Goal: Navigation & Orientation: Find specific page/section

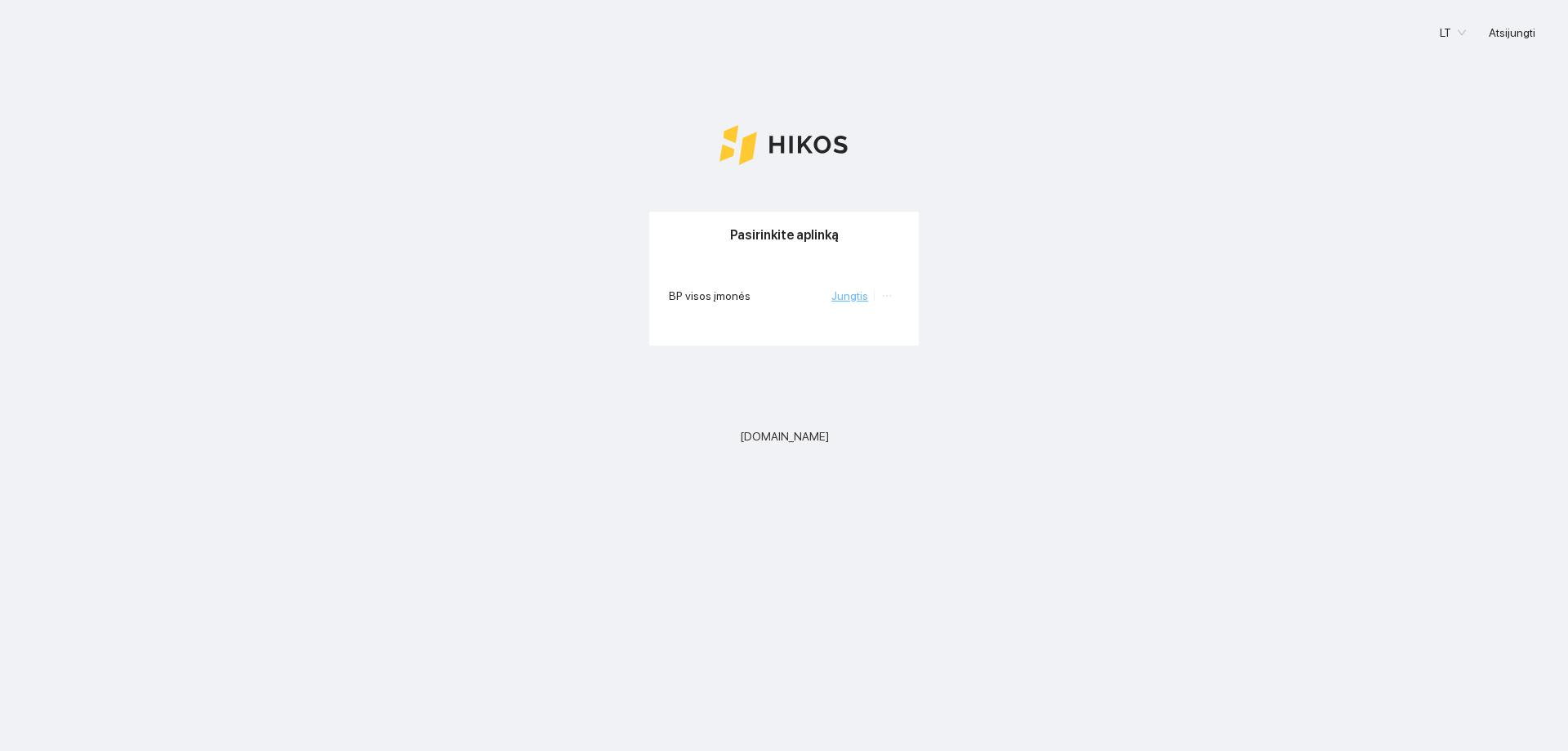
click at [849, 299] on link "Jungtis" at bounding box center [849, 295] width 36 height 13
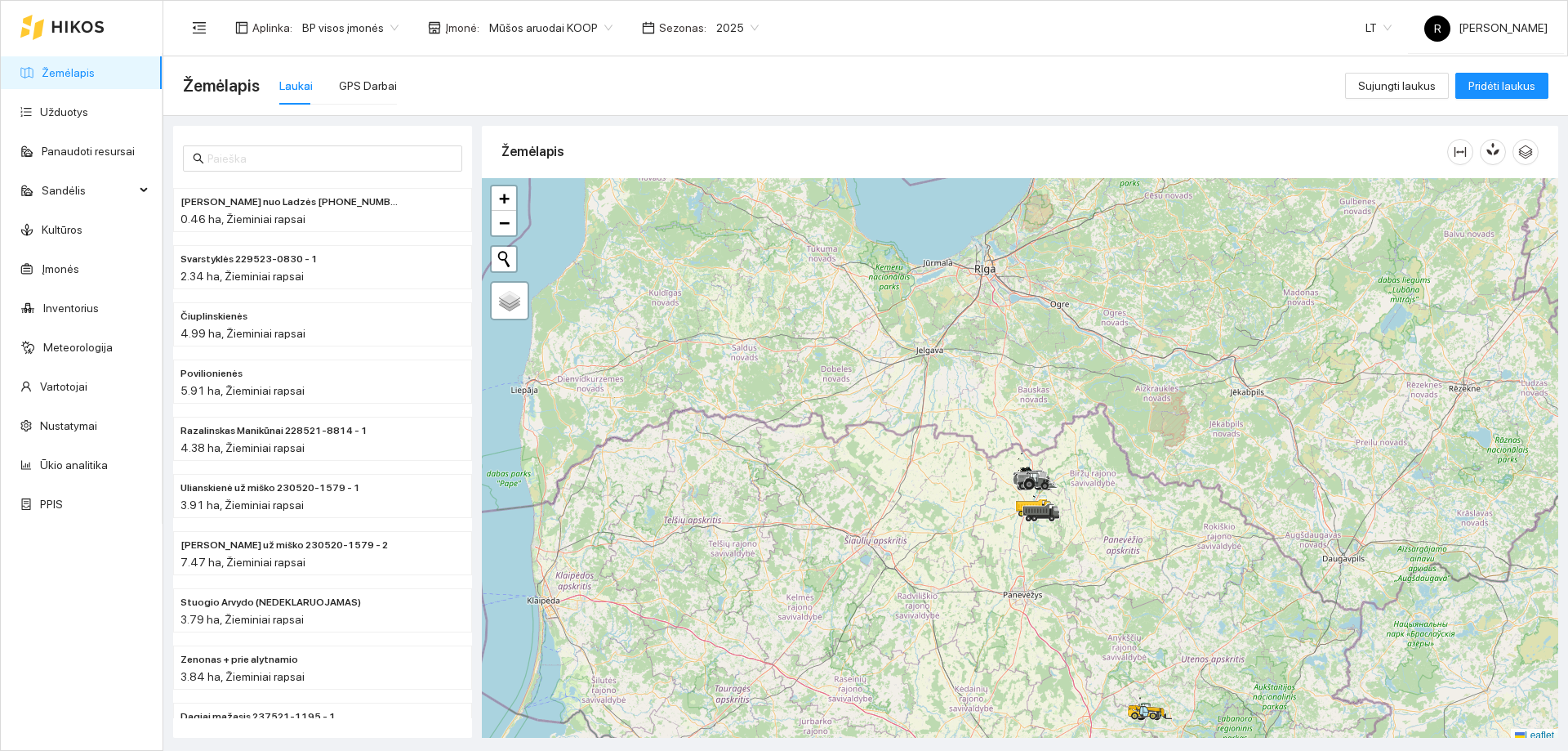
scroll to position [5, 0]
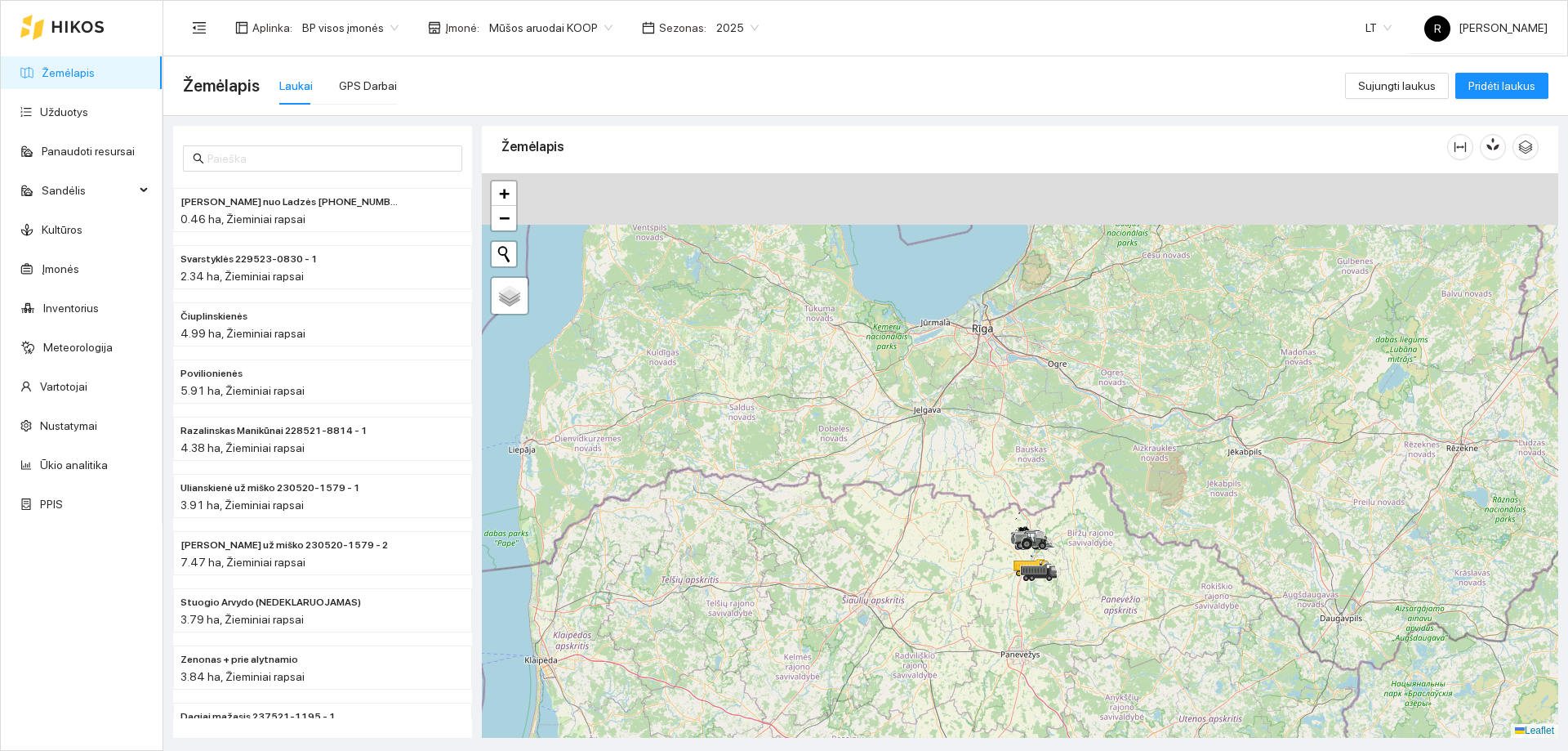
drag, startPoint x: 1008, startPoint y: 583, endPoint x: 1005, endPoint y: 648, distance: 65.1
click at [1005, 648] on div at bounding box center [1019, 456] width 1076 height 565
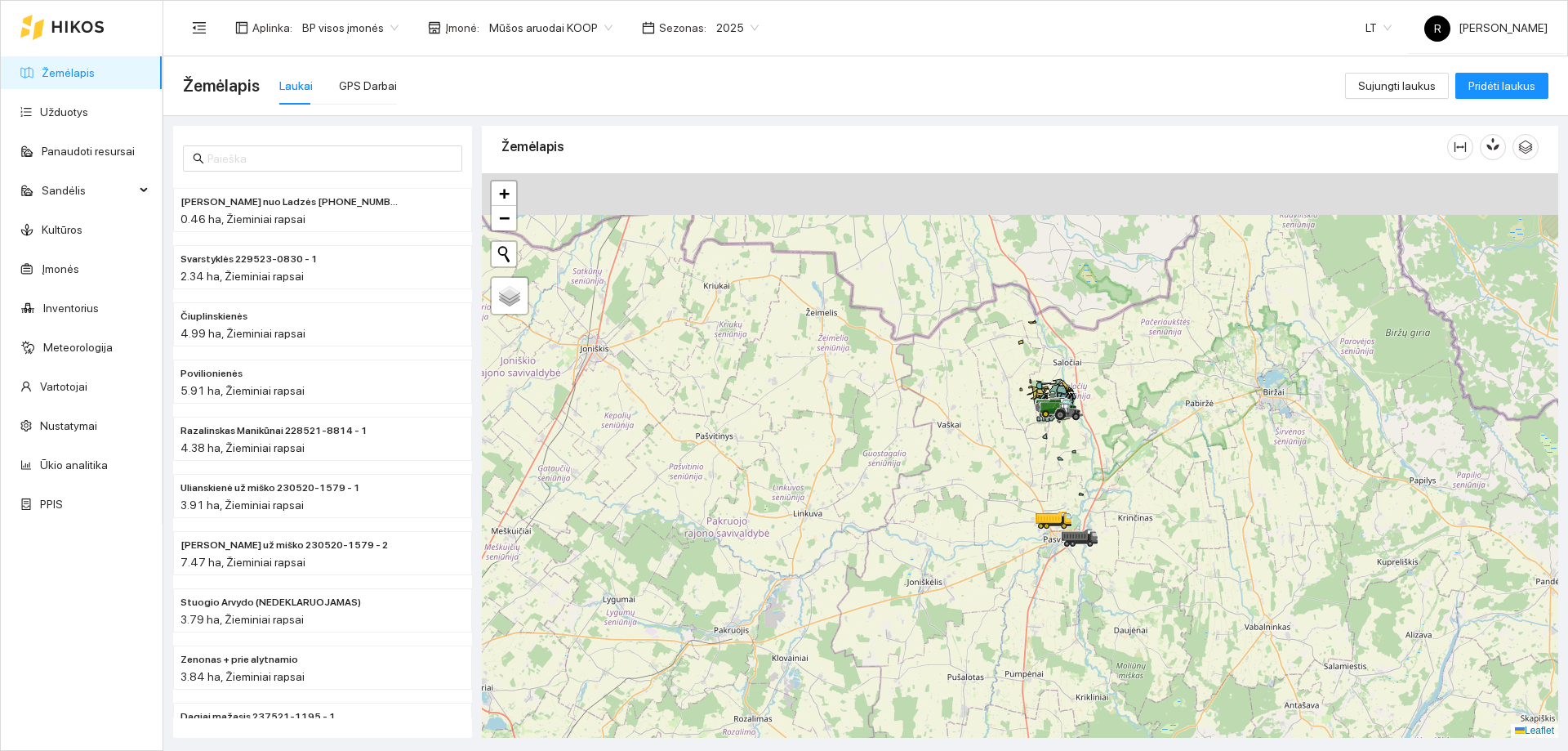
drag, startPoint x: 1002, startPoint y: 590, endPoint x: 993, endPoint y: 599, distance: 12.7
click at [993, 599] on div at bounding box center [1019, 456] width 1076 height 565
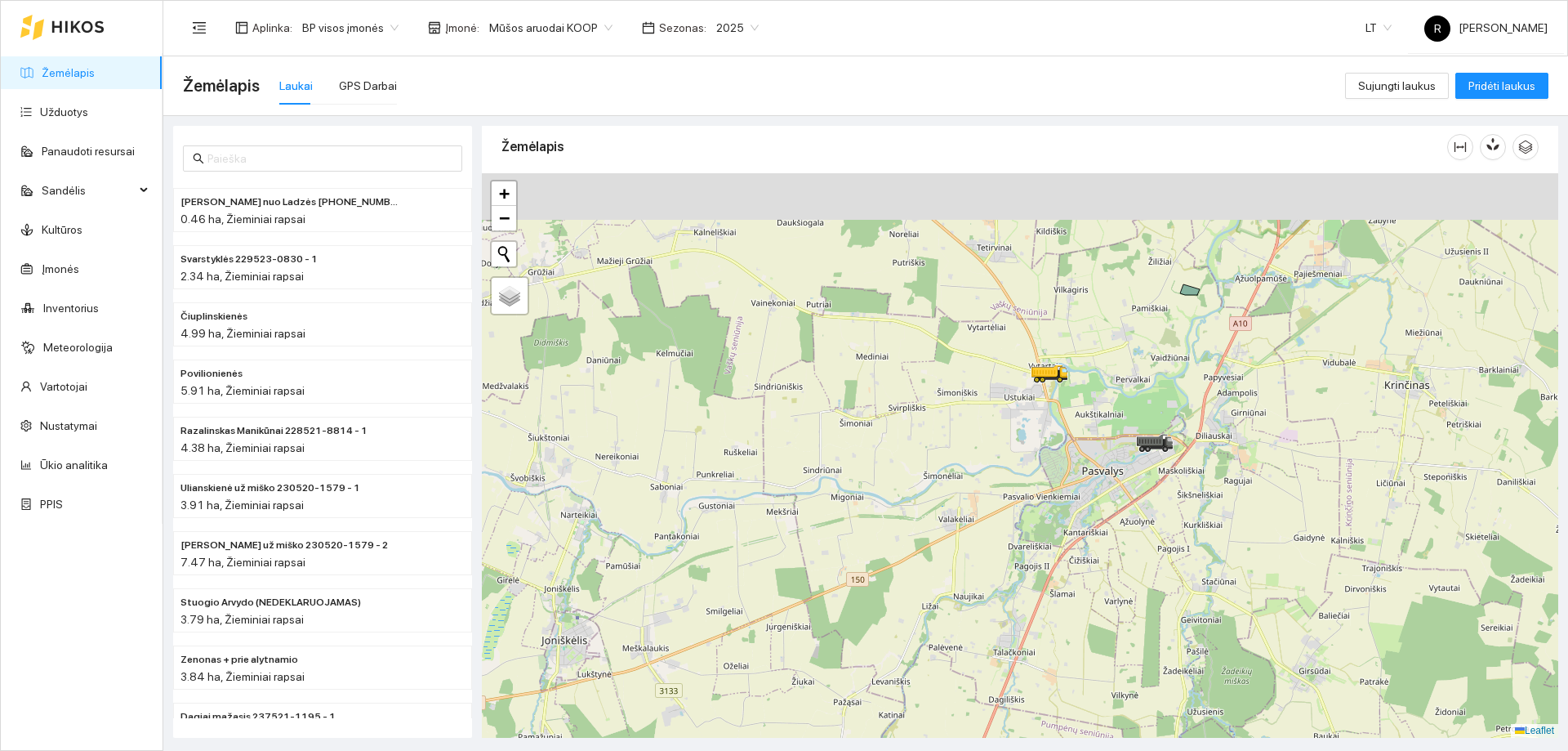
drag, startPoint x: 1124, startPoint y: 554, endPoint x: 1049, endPoint y: 585, distance: 81.2
click at [1061, 584] on div at bounding box center [1019, 456] width 1076 height 565
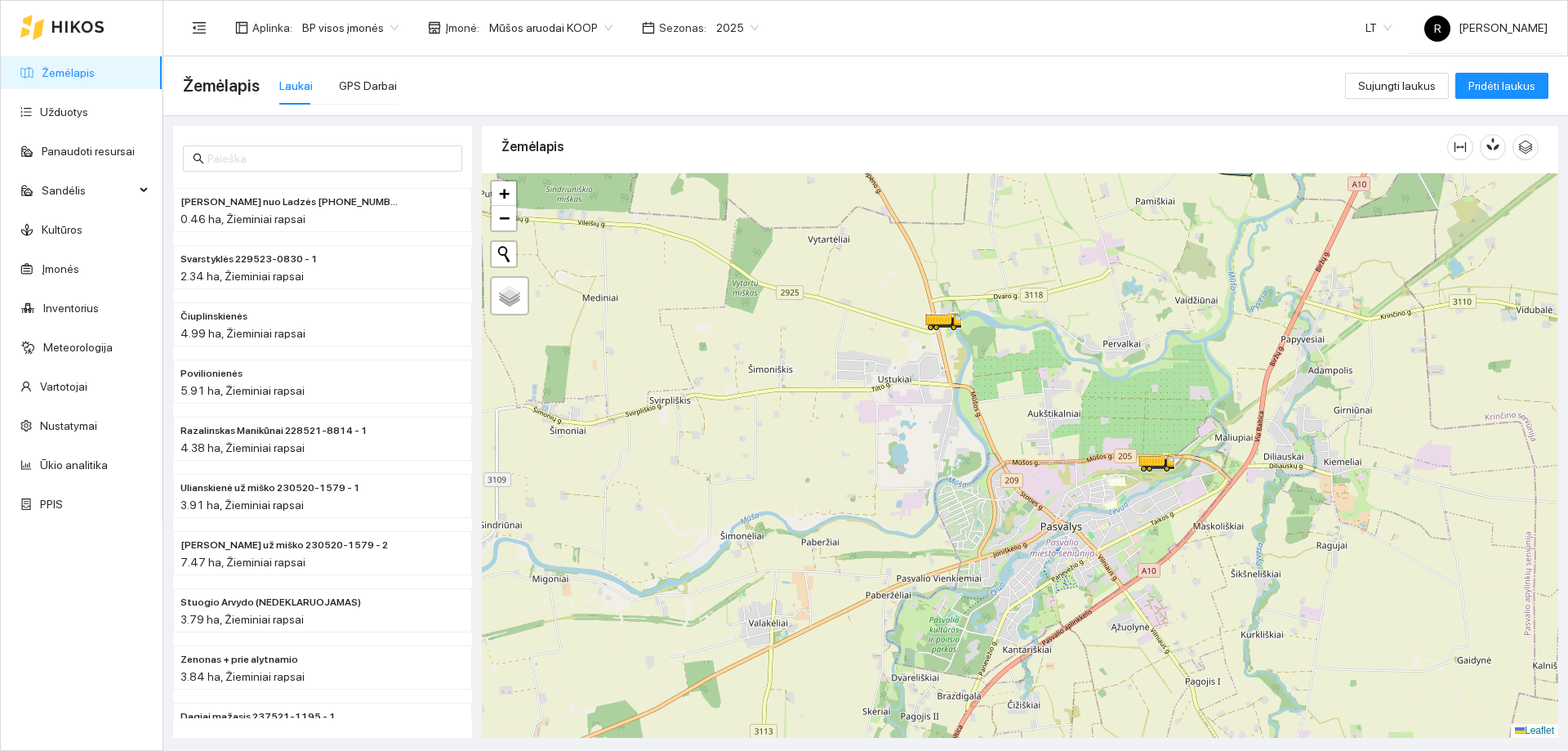
drag, startPoint x: 897, startPoint y: 365, endPoint x: 919, endPoint y: 416, distance: 55.5
click at [919, 416] on div at bounding box center [1019, 456] width 1076 height 565
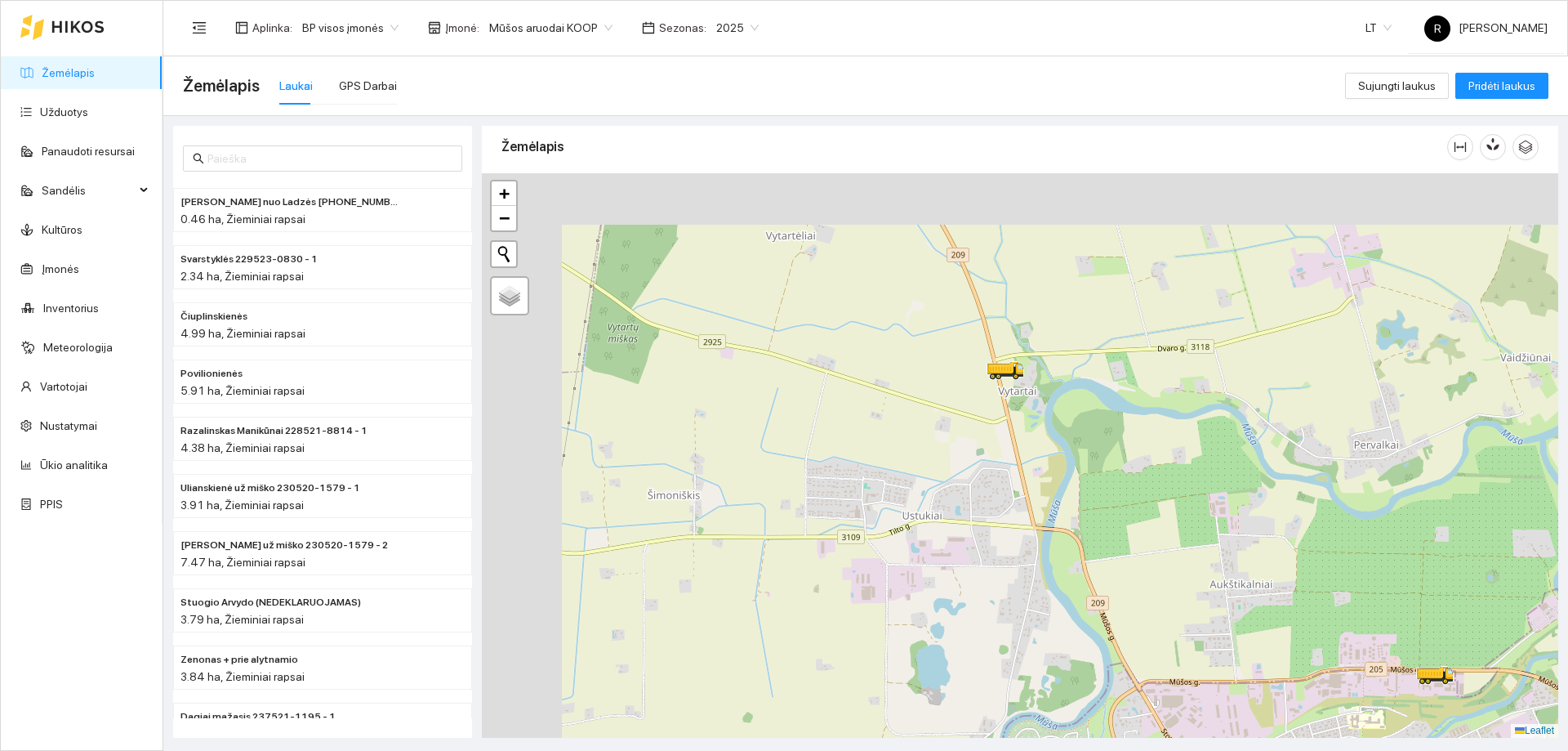
drag, startPoint x: 1033, startPoint y: 543, endPoint x: 1238, endPoint y: 653, distance: 232.6
click at [1311, 723] on div at bounding box center [1019, 456] width 1076 height 565
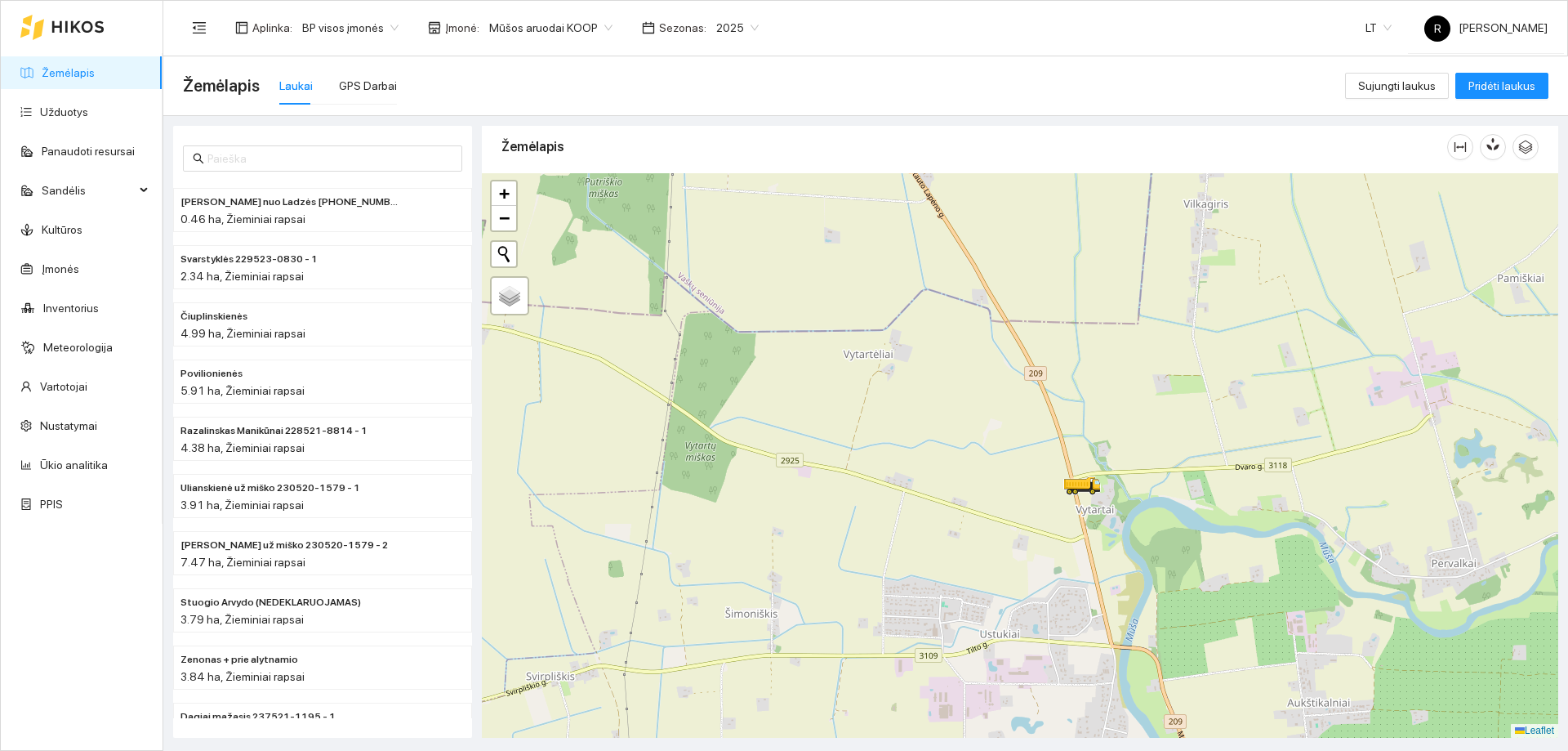
drag, startPoint x: 1067, startPoint y: 535, endPoint x: 1131, endPoint y: 623, distance: 108.8
click at [1152, 666] on div at bounding box center [1019, 456] width 1076 height 565
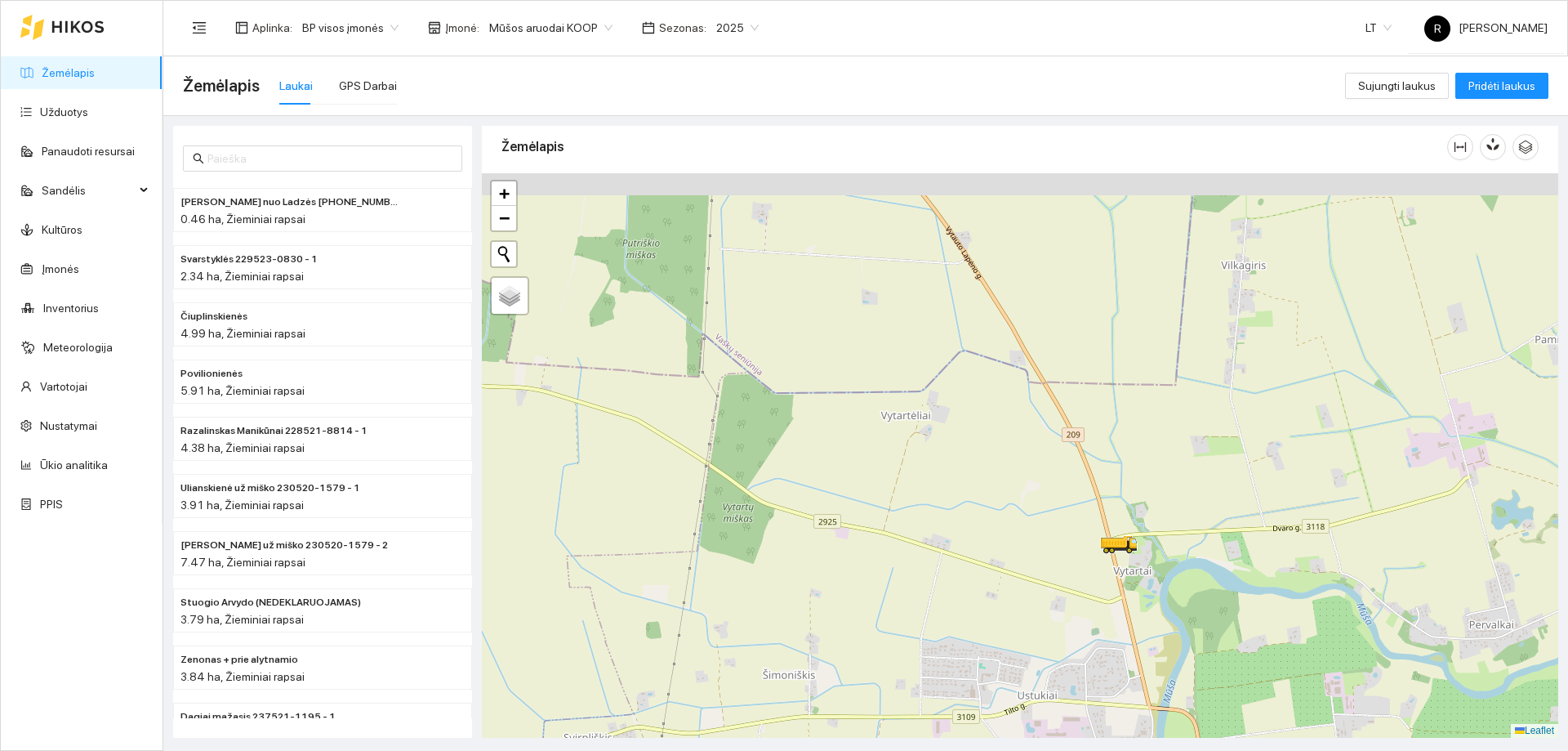
drag, startPoint x: 964, startPoint y: 547, endPoint x: 1042, endPoint y: 638, distance: 119.9
click at [1042, 638] on div at bounding box center [1019, 456] width 1076 height 565
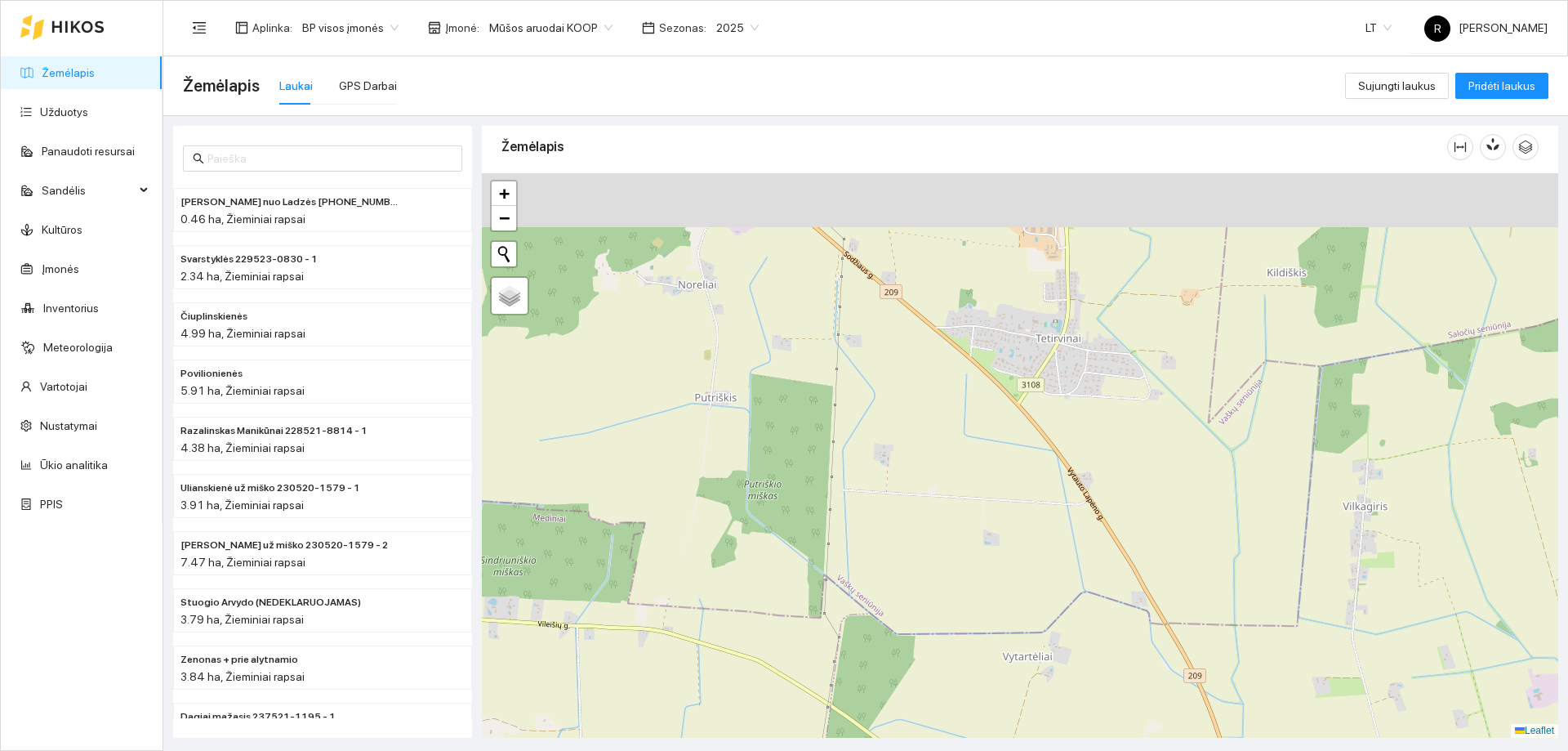
drag, startPoint x: 1026, startPoint y: 503, endPoint x: 1069, endPoint y: 652, distance: 155.1
click at [1069, 652] on div at bounding box center [1019, 456] width 1076 height 565
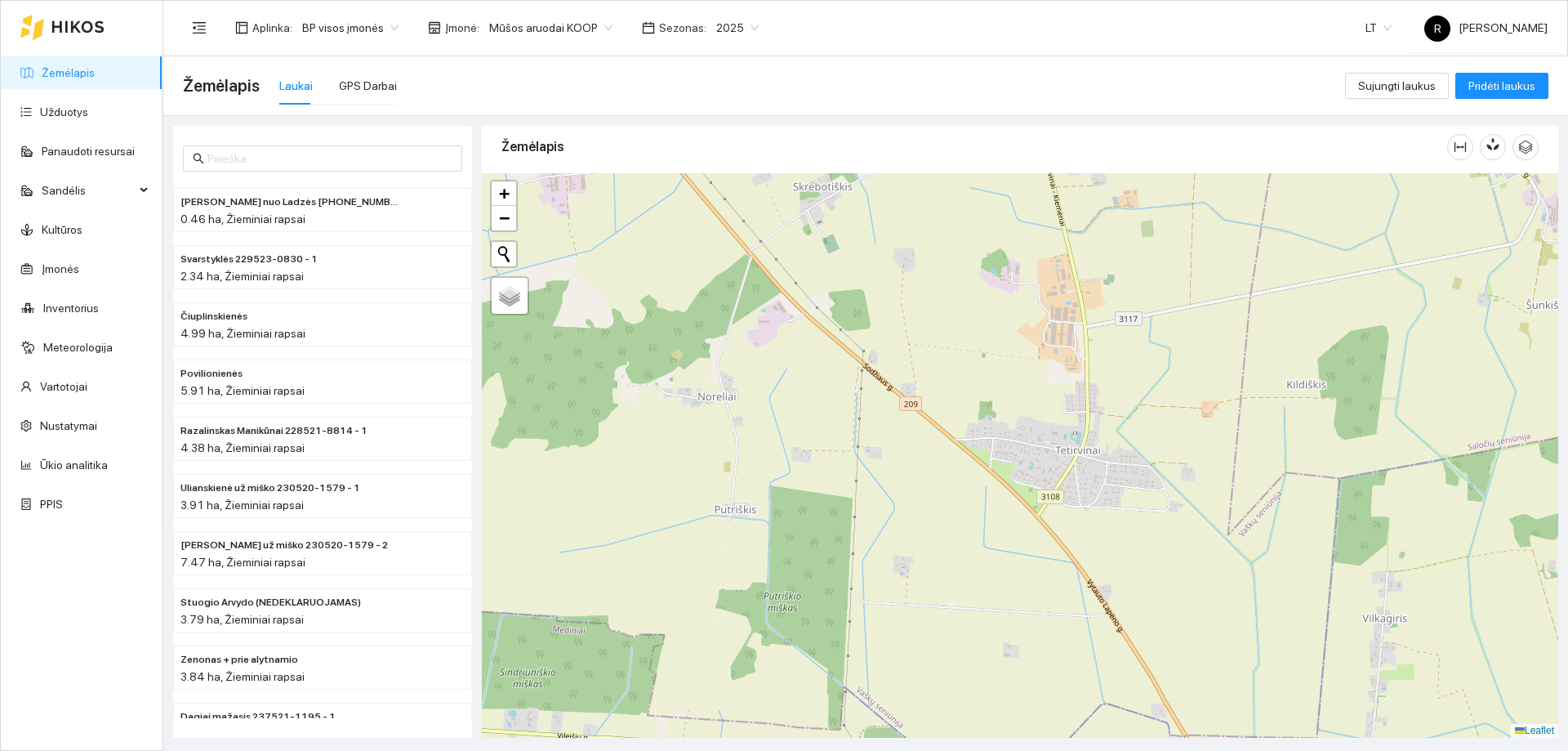
drag, startPoint x: 946, startPoint y: 514, endPoint x: 961, endPoint y: 608, distance: 95.2
click at [971, 682] on div at bounding box center [1019, 456] width 1076 height 565
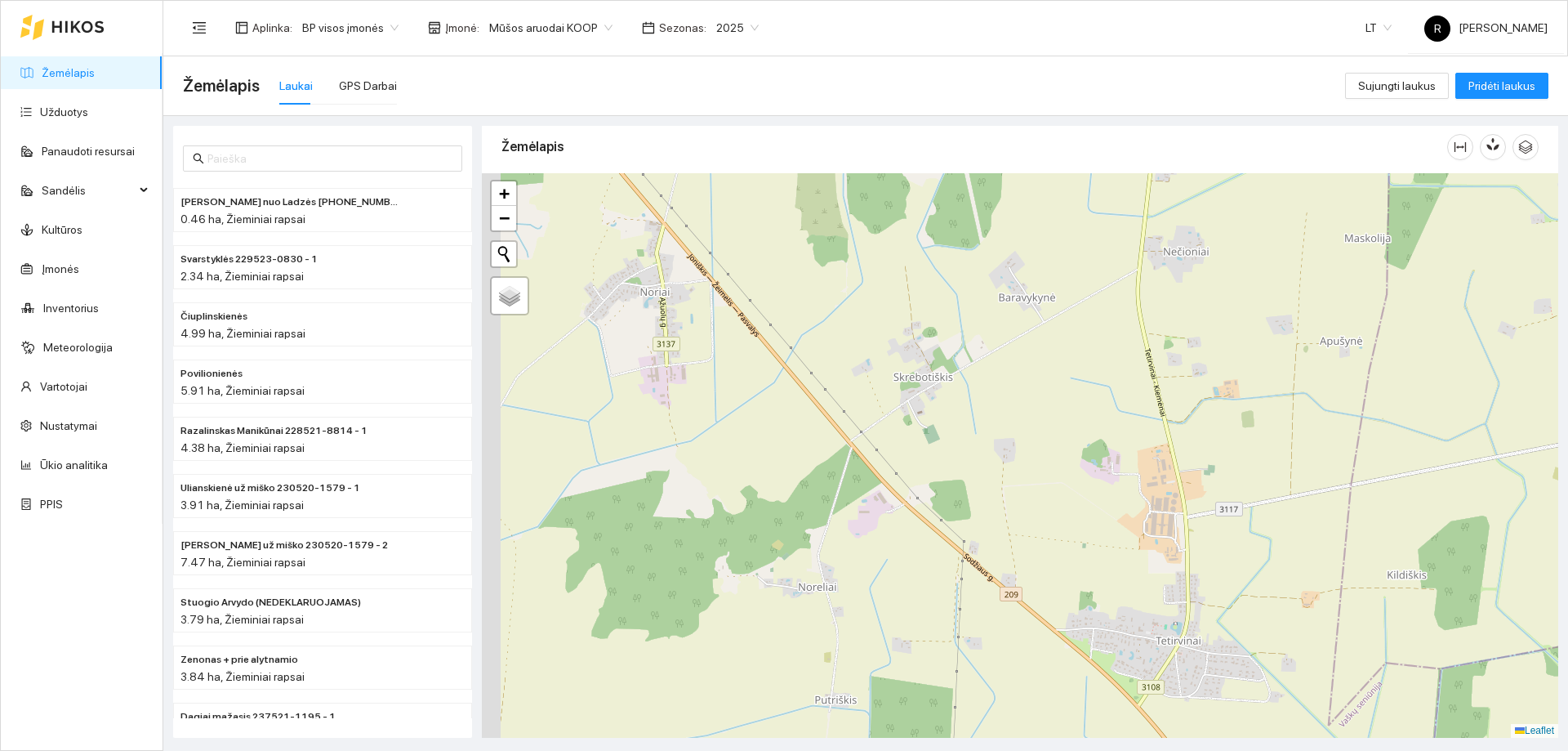
drag, startPoint x: 920, startPoint y: 548, endPoint x: 1006, endPoint y: 645, distance: 129.6
click at [1032, 692] on div at bounding box center [1019, 456] width 1076 height 565
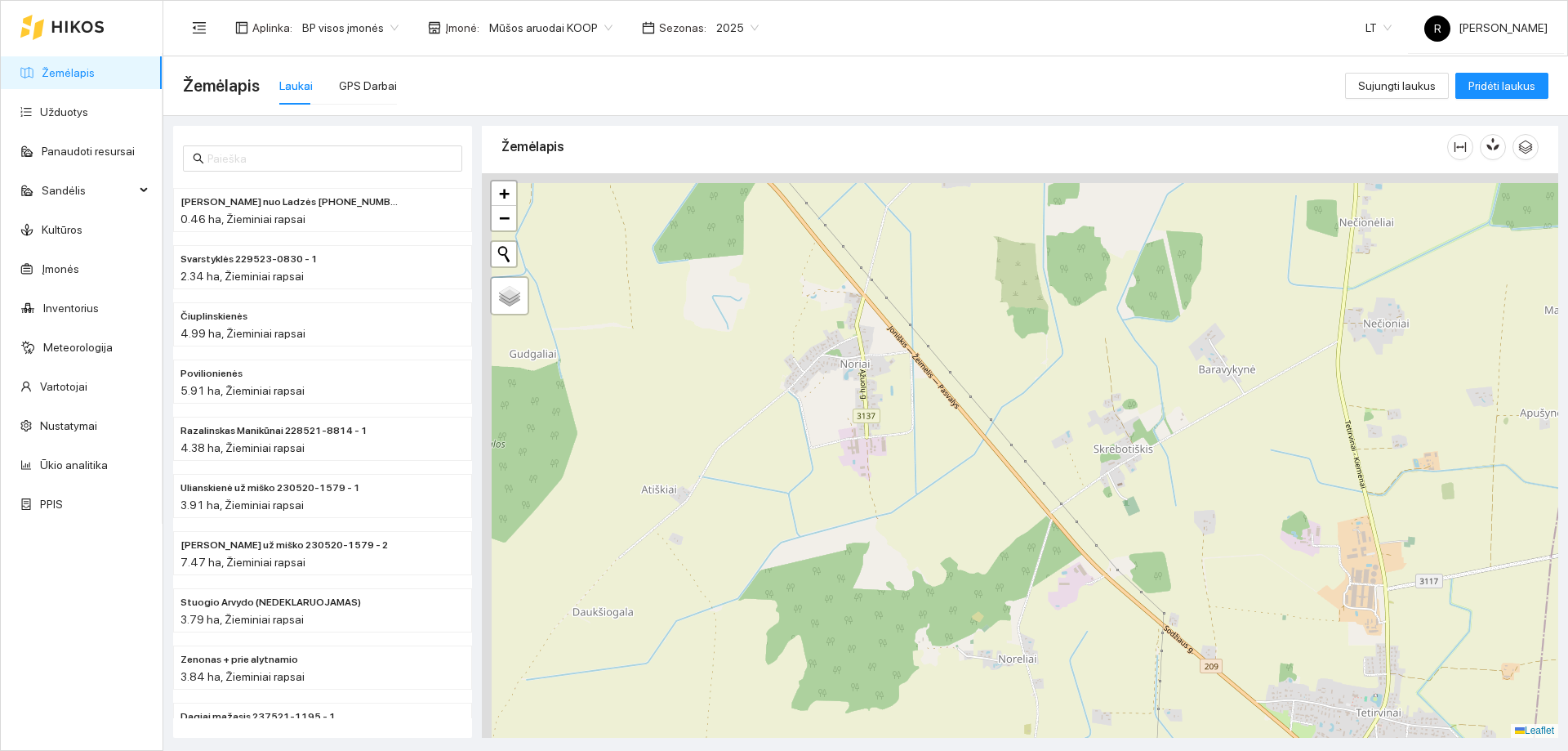
drag, startPoint x: 1085, startPoint y: 593, endPoint x: 1106, endPoint y: 598, distance: 21.6
click at [1106, 598] on div at bounding box center [1019, 456] width 1076 height 565
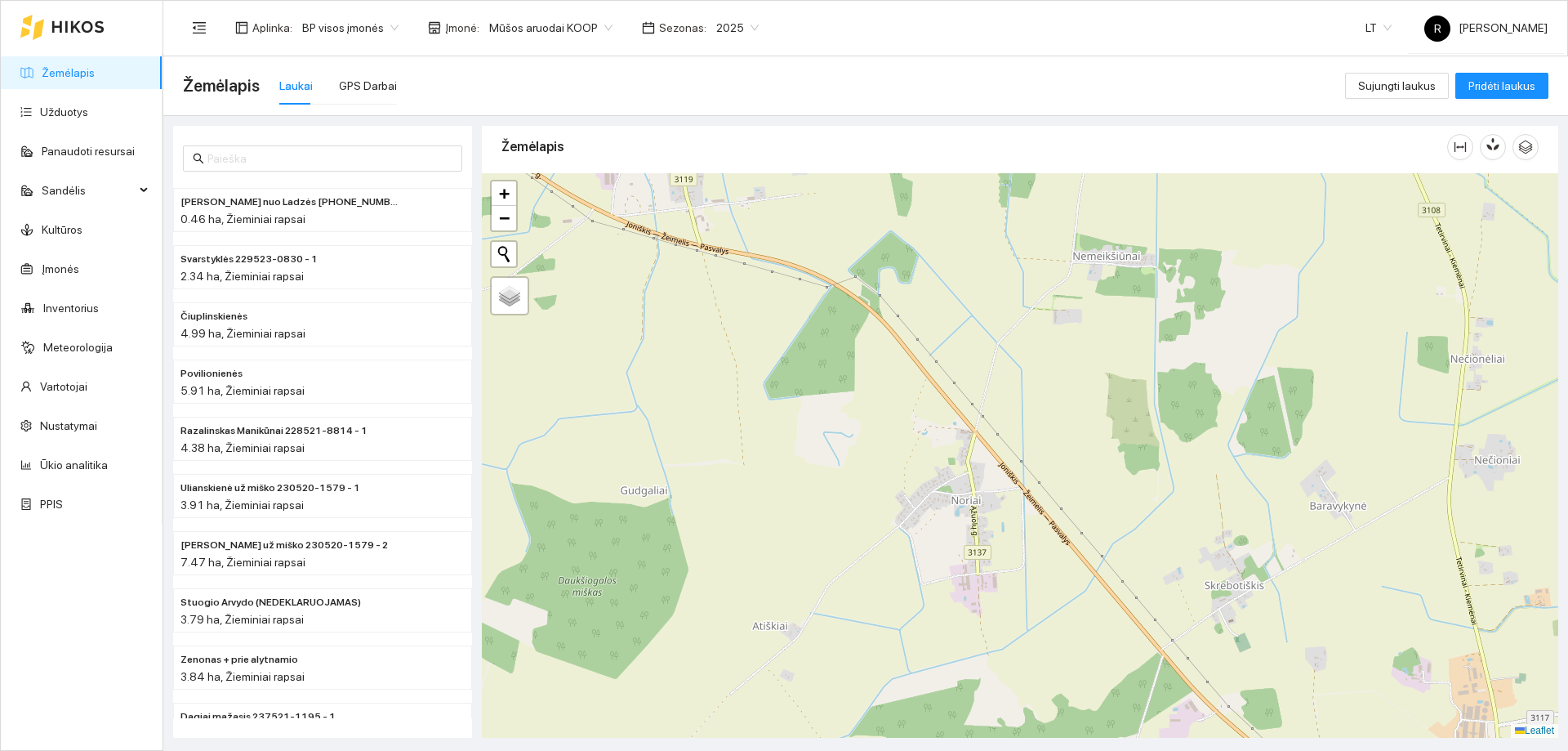
drag, startPoint x: 883, startPoint y: 462, endPoint x: 1086, endPoint y: 609, distance: 250.6
click at [1102, 643] on div at bounding box center [1019, 456] width 1076 height 565
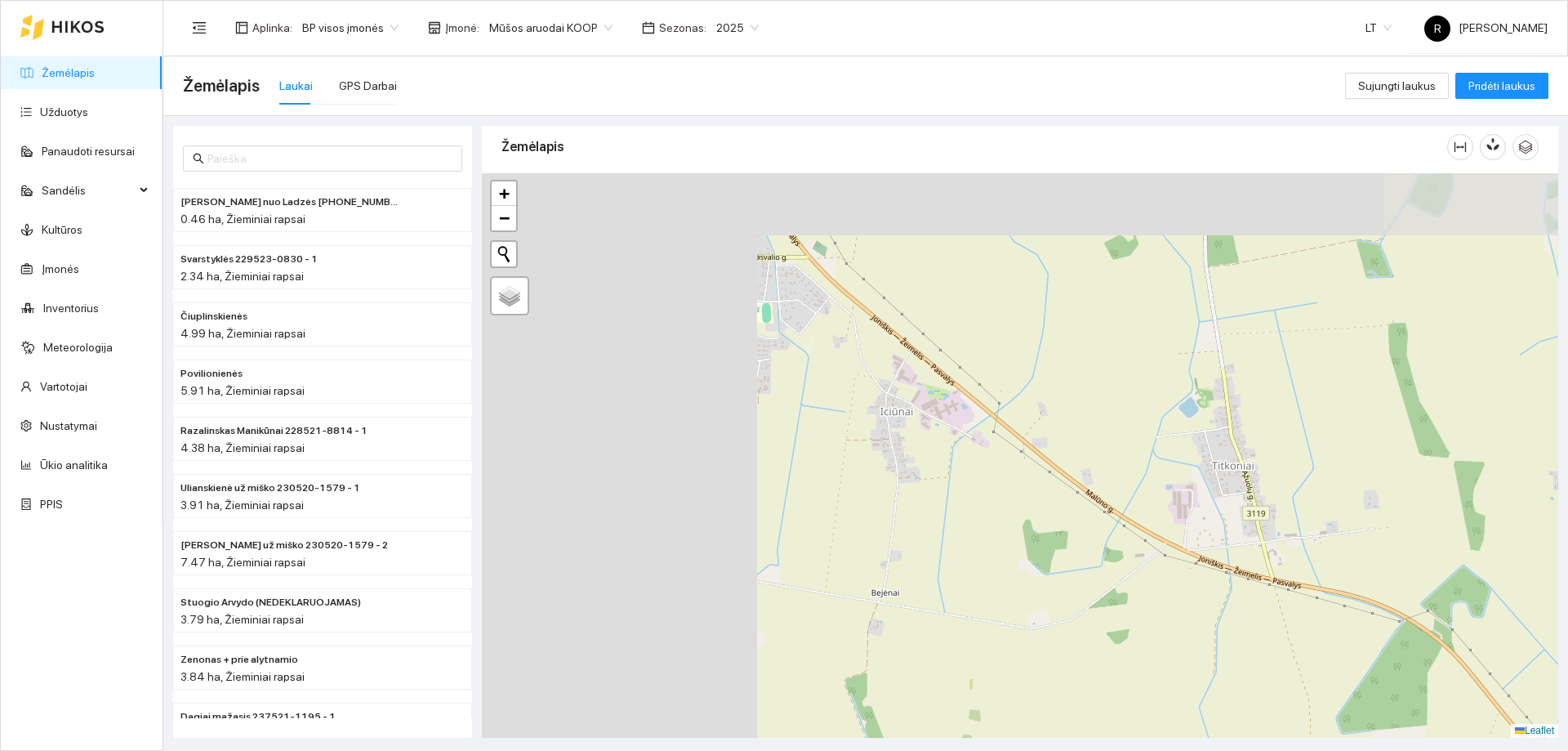
drag, startPoint x: 971, startPoint y: 504, endPoint x: 1339, endPoint y: 681, distance: 408.4
click at [1378, 715] on div at bounding box center [1019, 456] width 1076 height 565
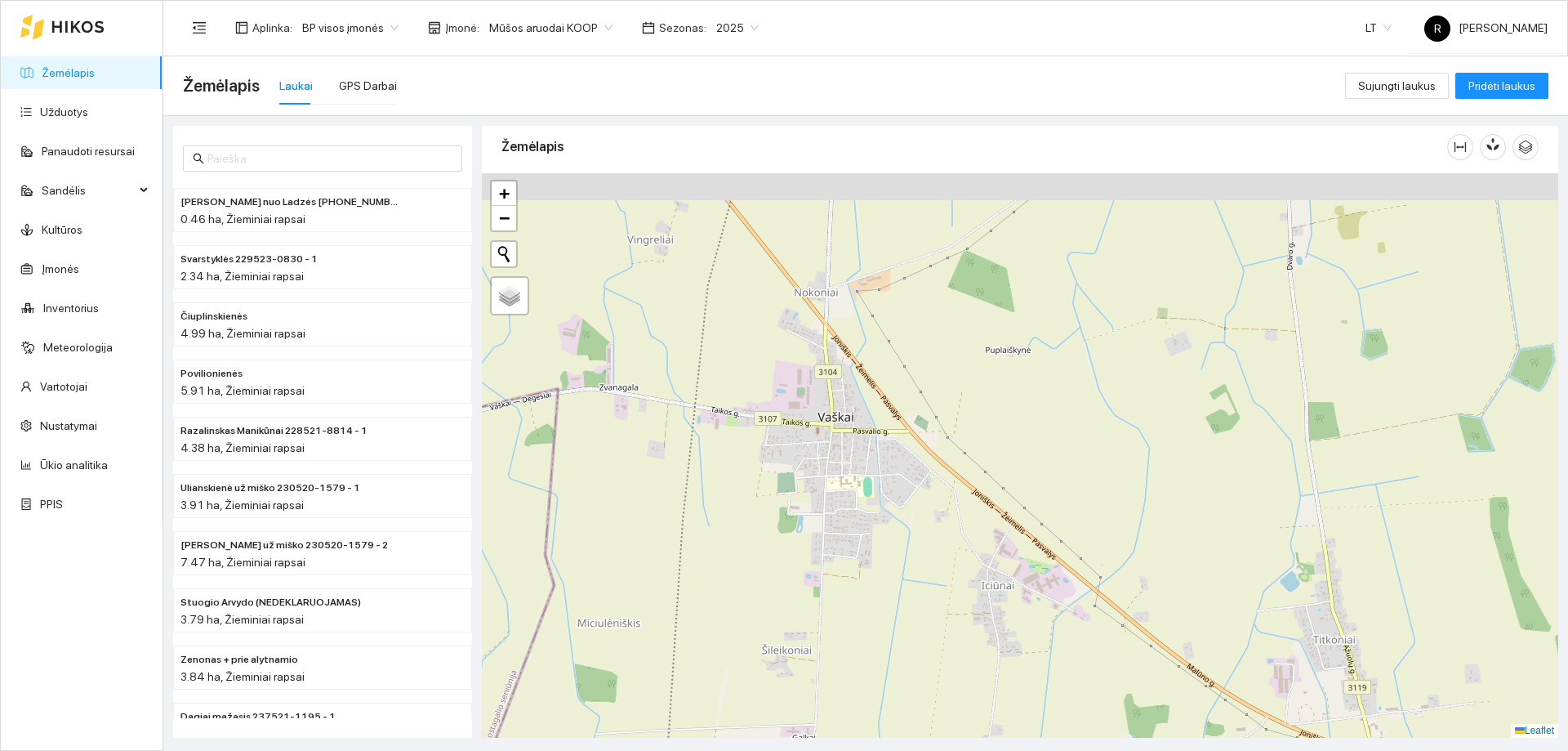
drag, startPoint x: 1098, startPoint y: 733, endPoint x: 1142, endPoint y: 777, distance: 62.2
click at [1142, 750] on html "Žemėlapis Užduotys Panaudoti resursai Sandėlis Kultūros Įmonės Inventorius Mete…" at bounding box center [784, 375] width 1568 height 751
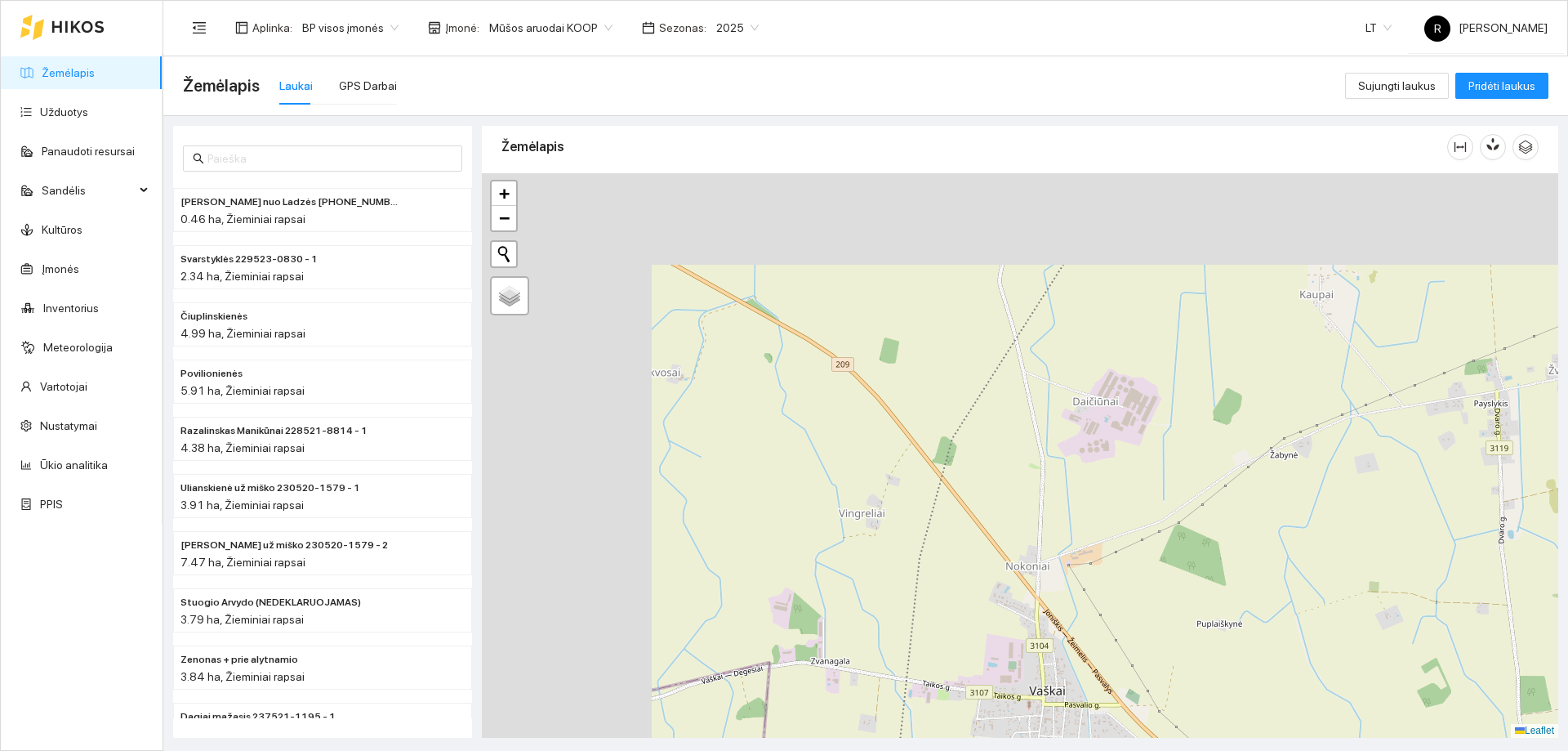
drag, startPoint x: 981, startPoint y: 764, endPoint x: 990, endPoint y: 775, distance: 14.2
click at [990, 750] on html "Žemėlapis Užduotys Panaudoti resursai Sandėlis Kultūros Įmonės Inventorius Mete…" at bounding box center [784, 375] width 1568 height 751
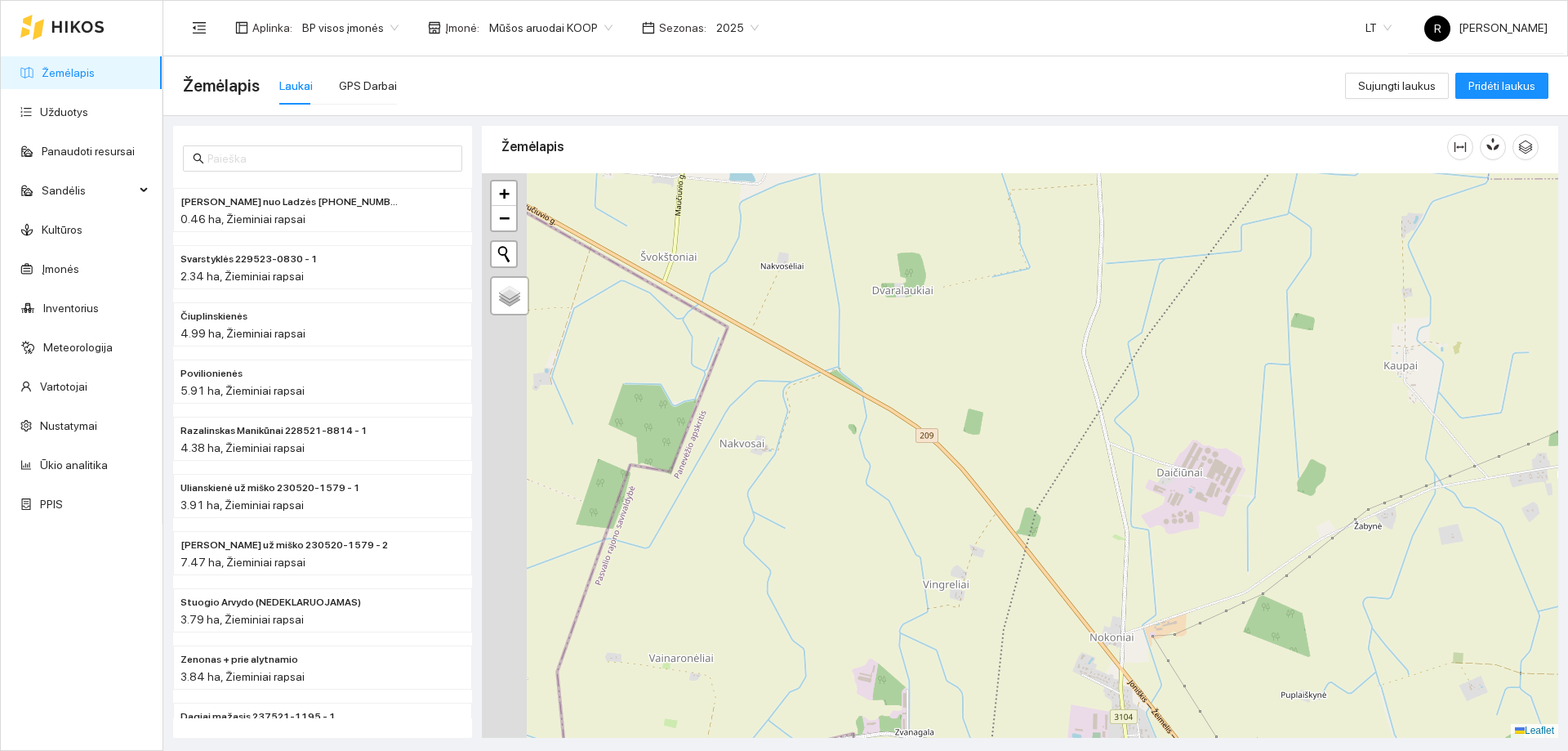
drag, startPoint x: 981, startPoint y: 689, endPoint x: 1019, endPoint y: 721, distance: 49.7
click at [1019, 721] on div at bounding box center [1019, 456] width 1076 height 565
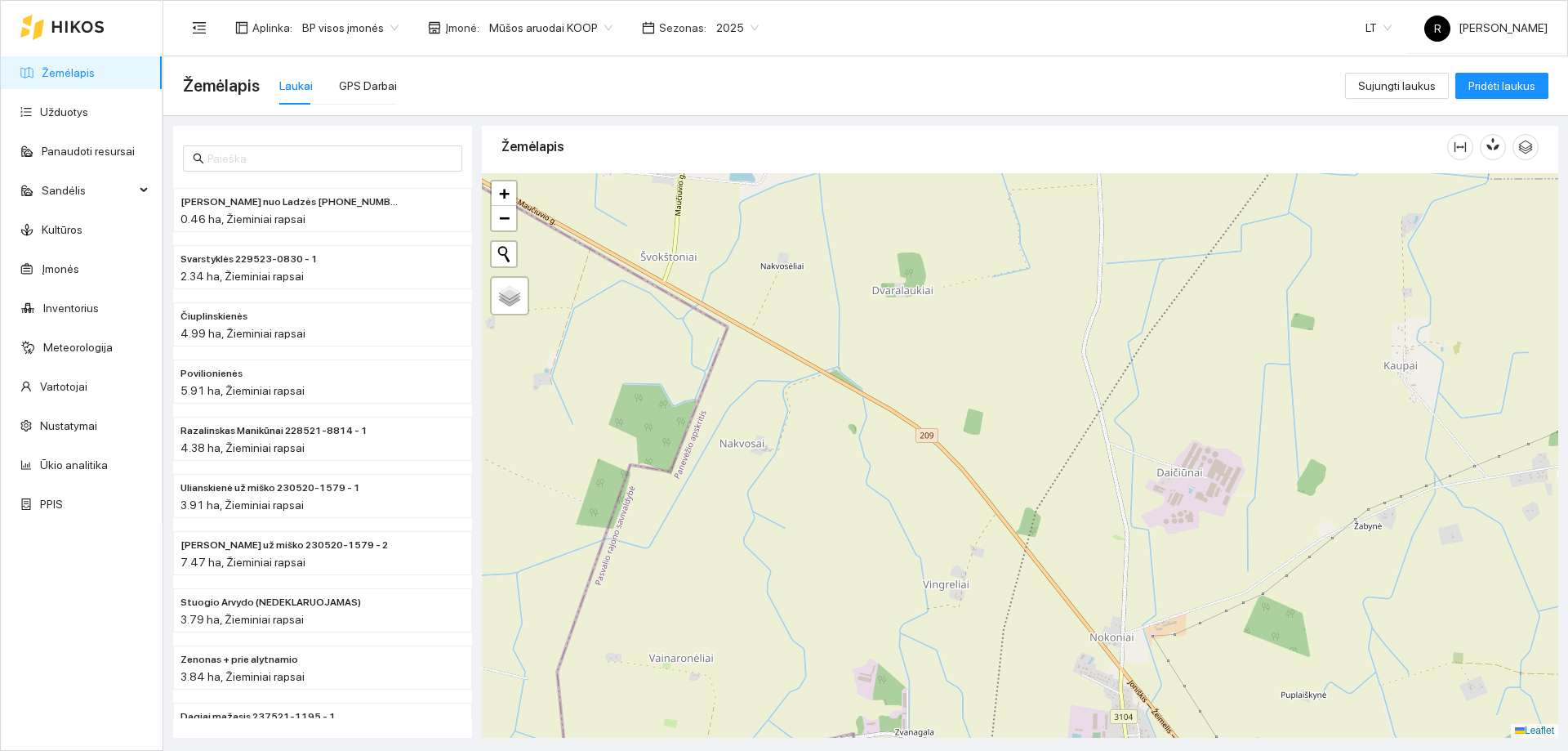
drag, startPoint x: 871, startPoint y: 573, endPoint x: 873, endPoint y: 478, distance: 95.0
click at [873, 474] on div at bounding box center [1019, 456] width 1076 height 565
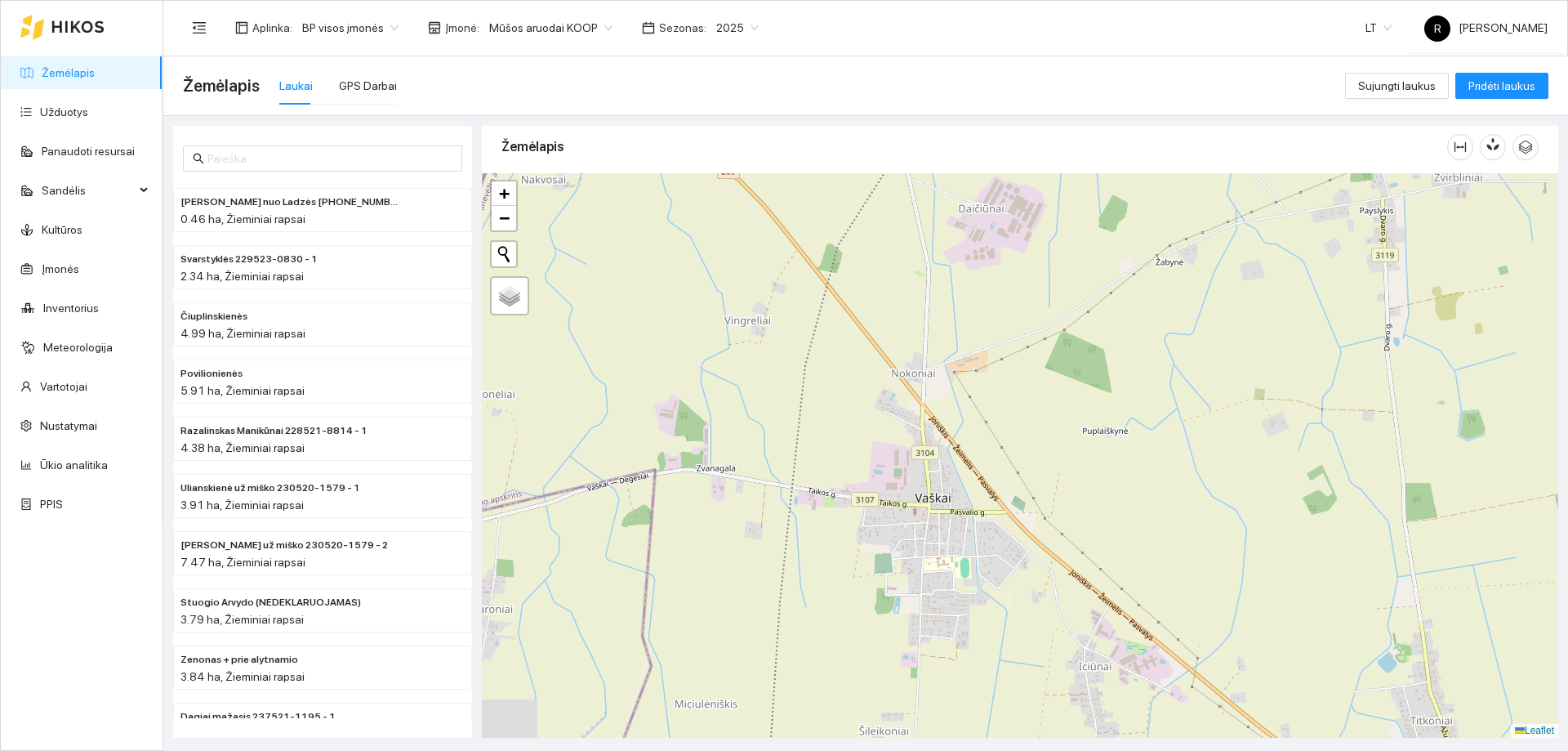
drag, startPoint x: 911, startPoint y: 537, endPoint x: 810, endPoint y: 471, distance: 120.7
click at [817, 479] on div at bounding box center [1019, 456] width 1076 height 565
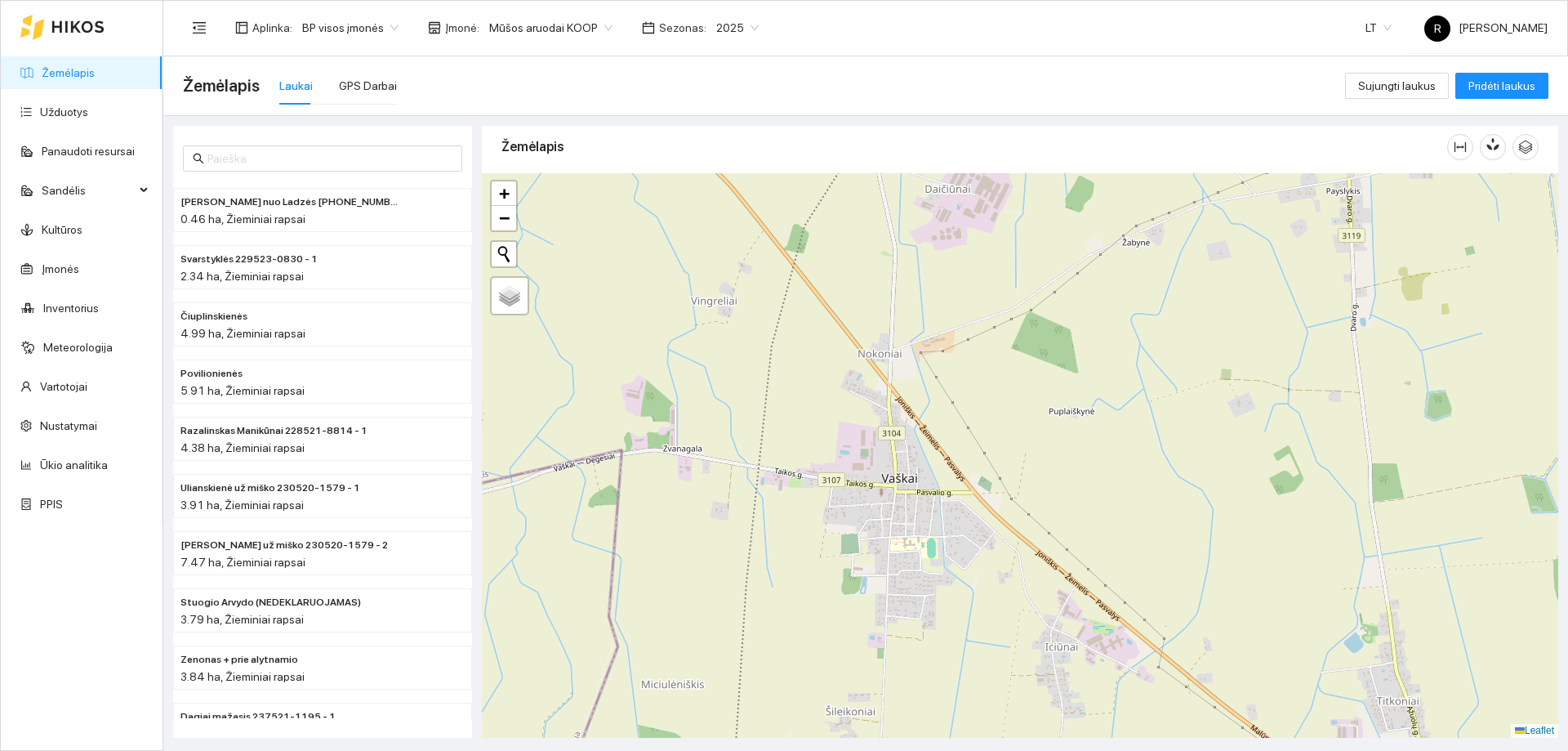
click at [884, 476] on div at bounding box center [1019, 456] width 1076 height 565
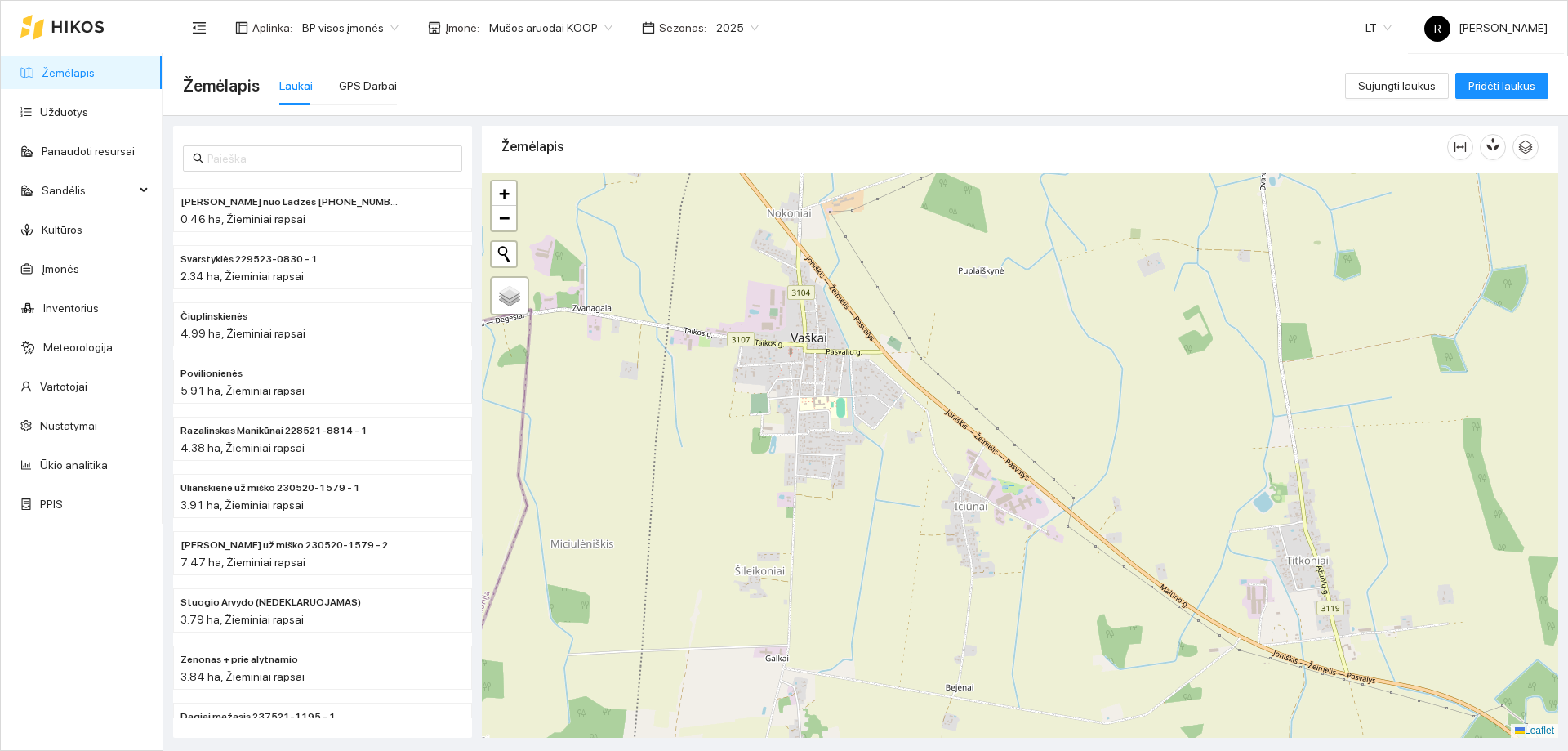
drag, startPoint x: 939, startPoint y: 538, endPoint x: 898, endPoint y: 483, distance: 68.6
click at [902, 488] on div at bounding box center [1019, 456] width 1076 height 565
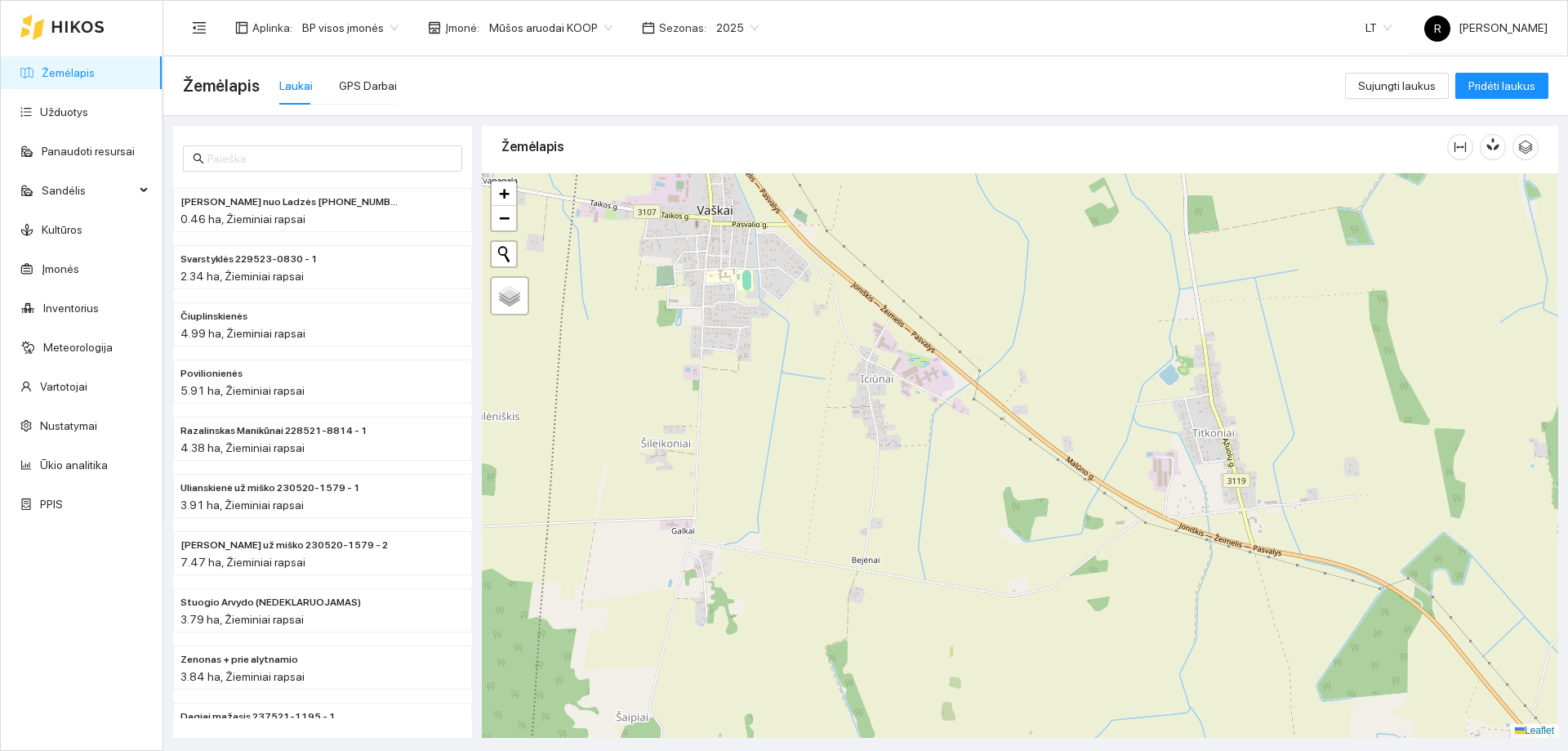
drag, startPoint x: 996, startPoint y: 579, endPoint x: 952, endPoint y: 516, distance: 76.8
click at [957, 523] on div at bounding box center [1019, 456] width 1076 height 565
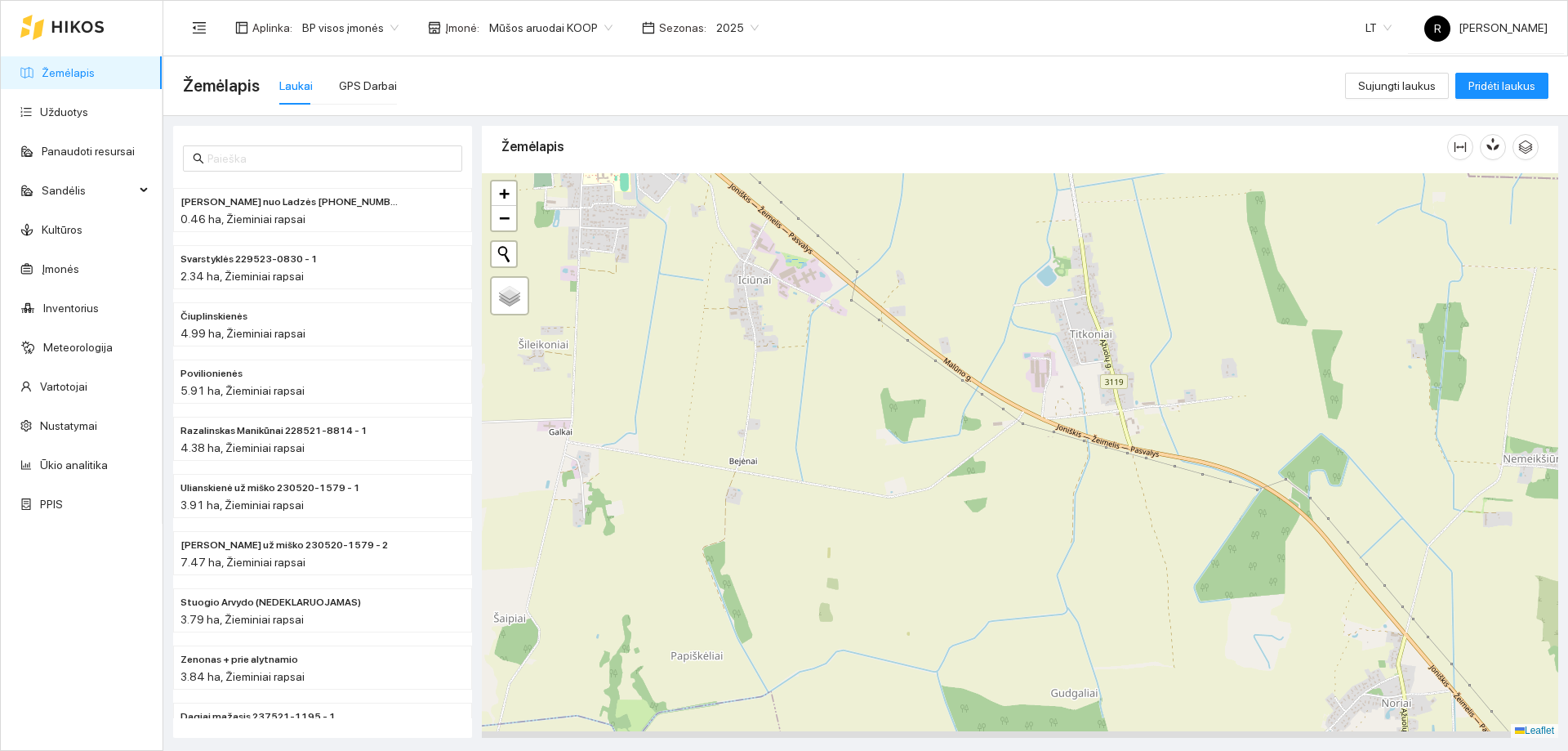
drag, startPoint x: 1039, startPoint y: 551, endPoint x: 910, endPoint y: 512, distance: 134.8
click at [919, 515] on div at bounding box center [1019, 456] width 1076 height 565
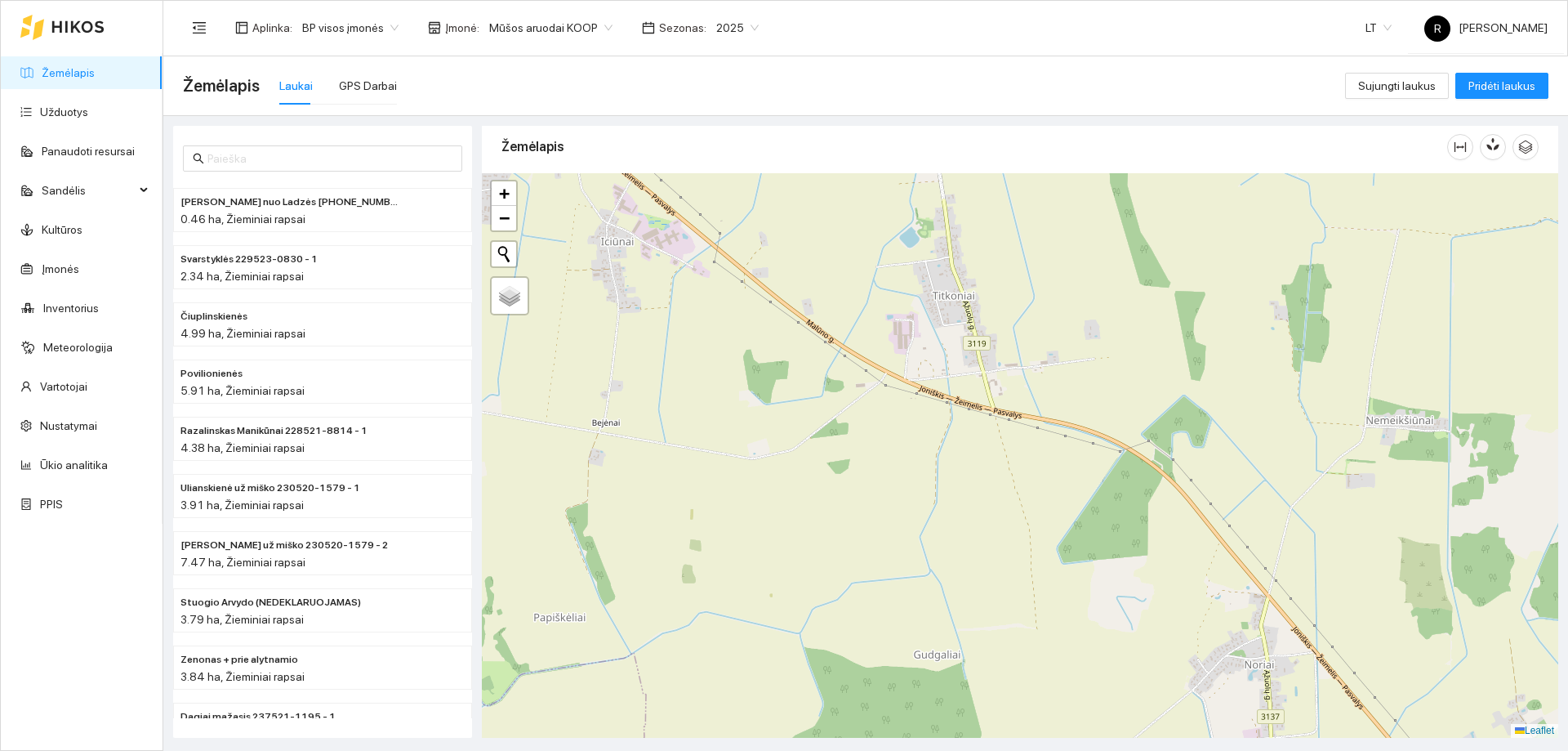
drag, startPoint x: 1074, startPoint y: 602, endPoint x: 1008, endPoint y: 497, distance: 124.0
click at [1010, 500] on div at bounding box center [1019, 456] width 1076 height 565
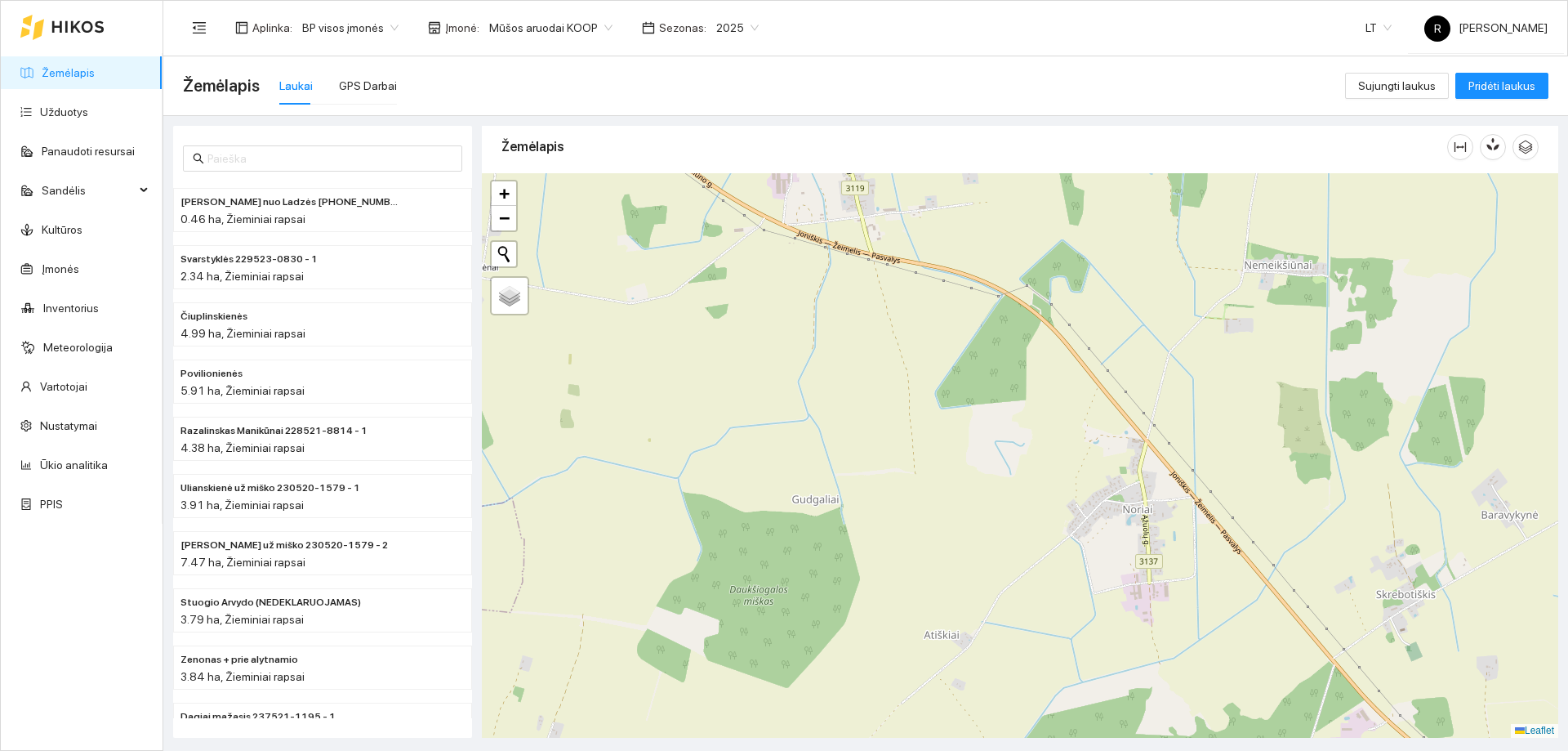
drag, startPoint x: 1063, startPoint y: 556, endPoint x: 967, endPoint y: 493, distance: 114.8
click at [973, 496] on div at bounding box center [1019, 456] width 1076 height 565
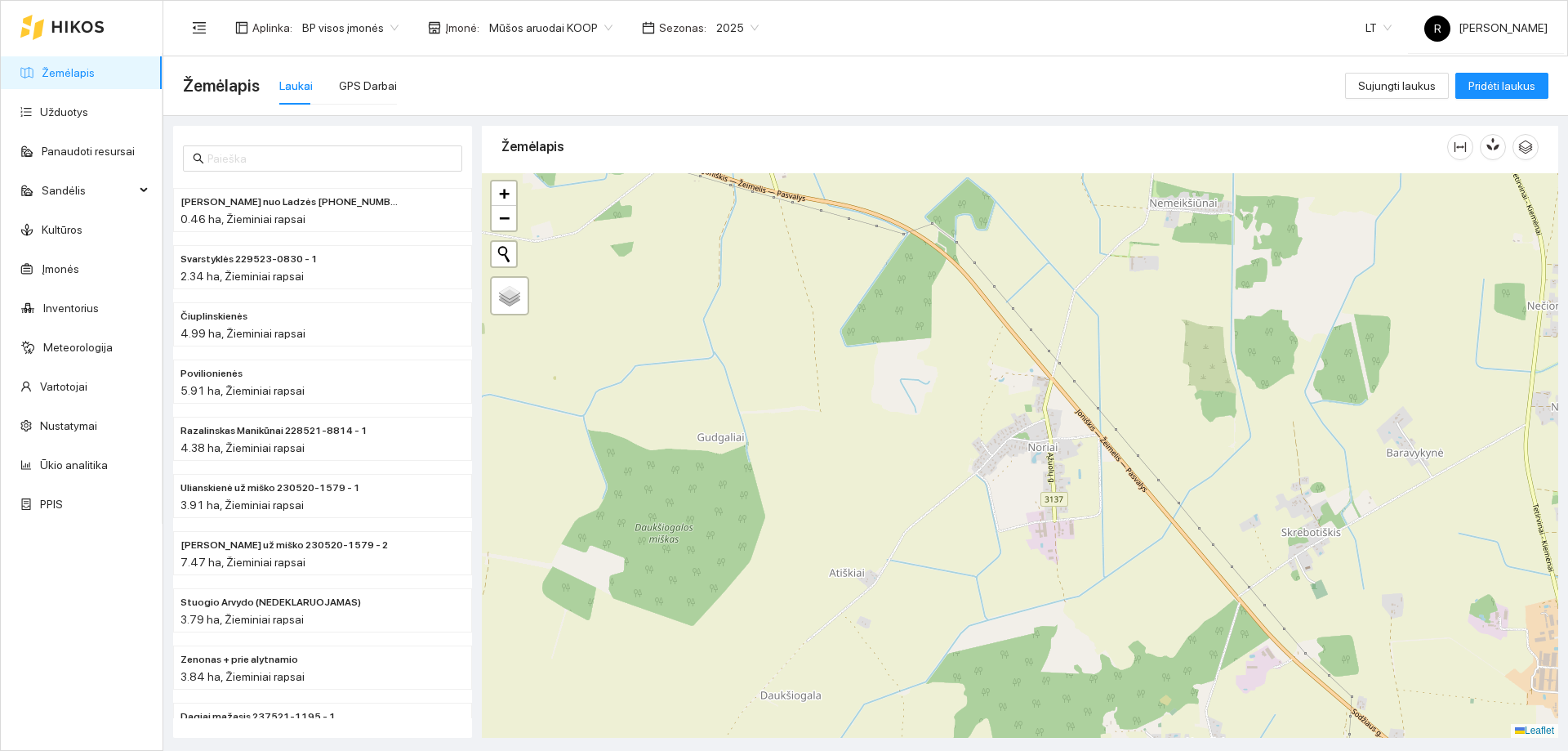
drag, startPoint x: 1117, startPoint y: 610, endPoint x: 1040, endPoint y: 502, distance: 132.6
click at [1044, 507] on div at bounding box center [1019, 456] width 1076 height 565
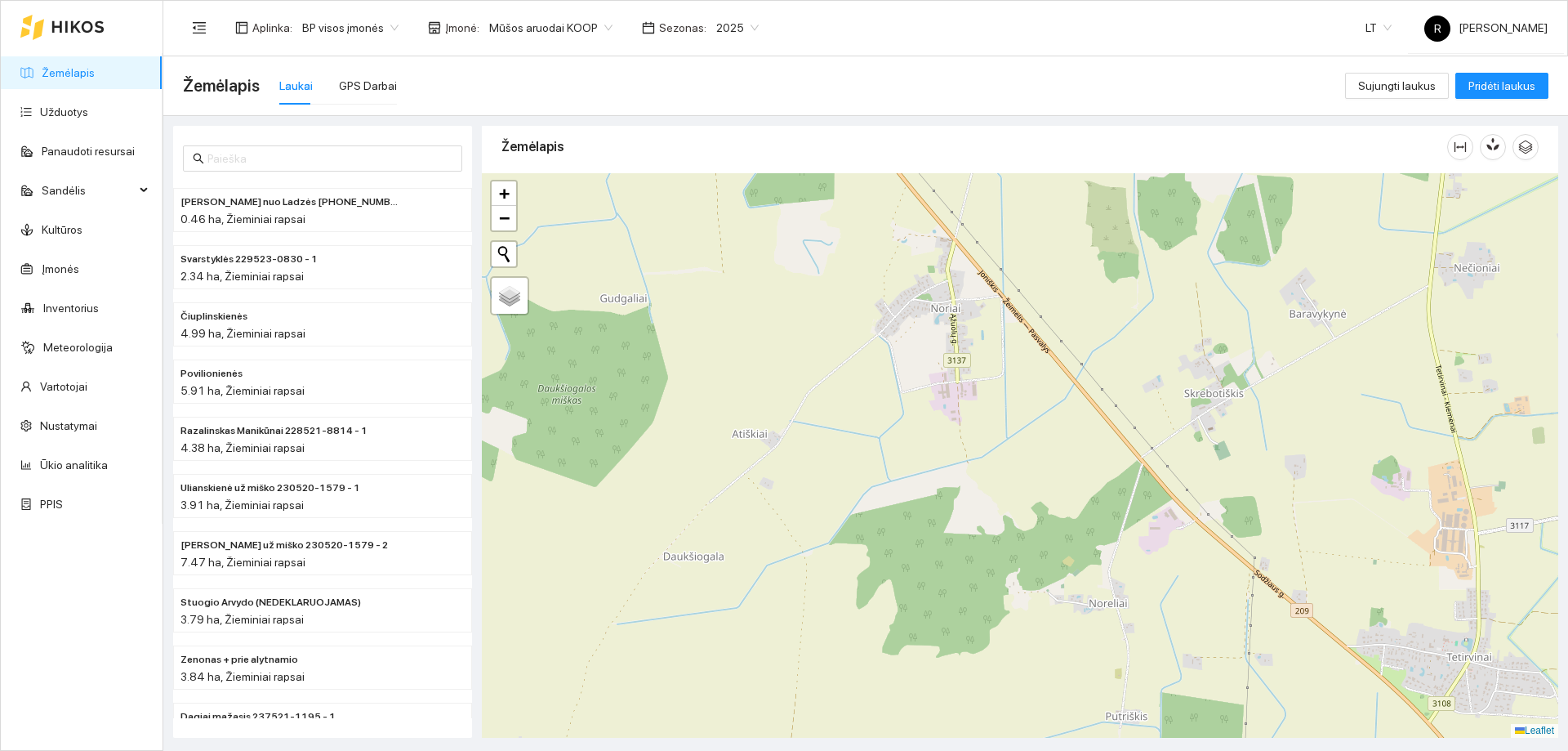
drag, startPoint x: 1213, startPoint y: 681, endPoint x: 942, endPoint y: 547, distance: 302.3
click at [946, 551] on div at bounding box center [1019, 456] width 1076 height 565
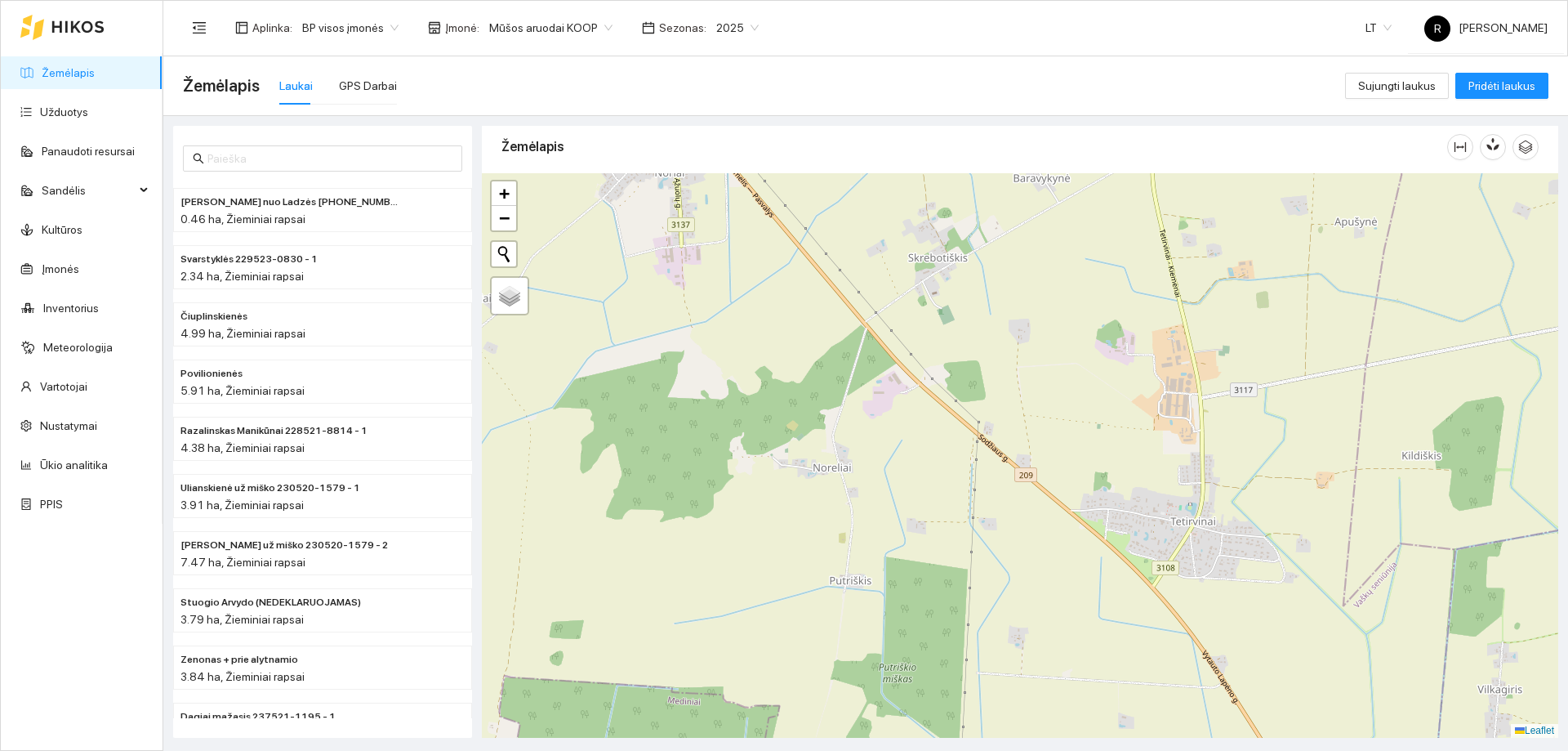
drag, startPoint x: 1077, startPoint y: 612, endPoint x: 1029, endPoint y: 526, distance: 98.5
click at [1031, 530] on div at bounding box center [1019, 456] width 1076 height 565
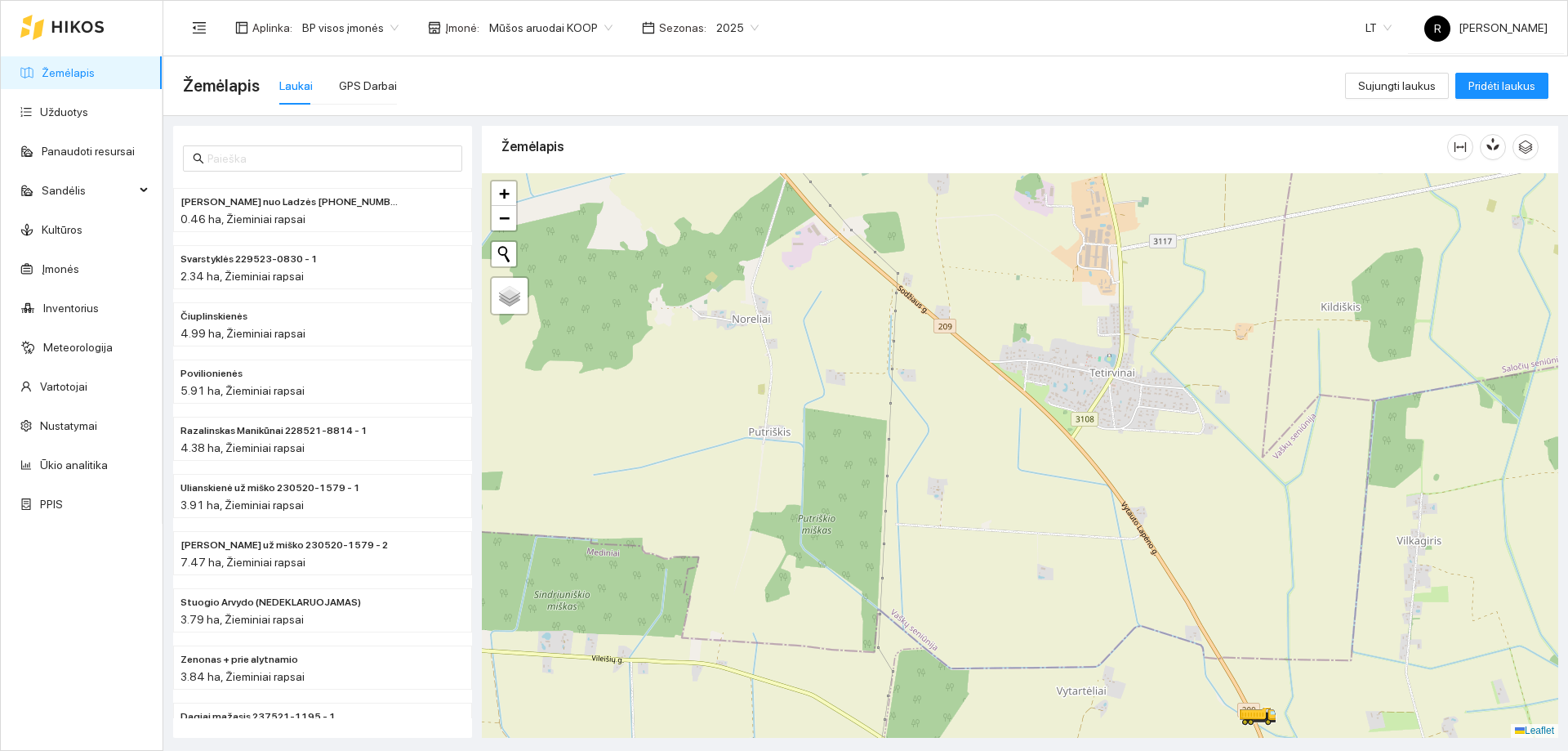
drag, startPoint x: 1068, startPoint y: 593, endPoint x: 1049, endPoint y: 526, distance: 69.6
click at [1049, 535] on div at bounding box center [1019, 456] width 1076 height 565
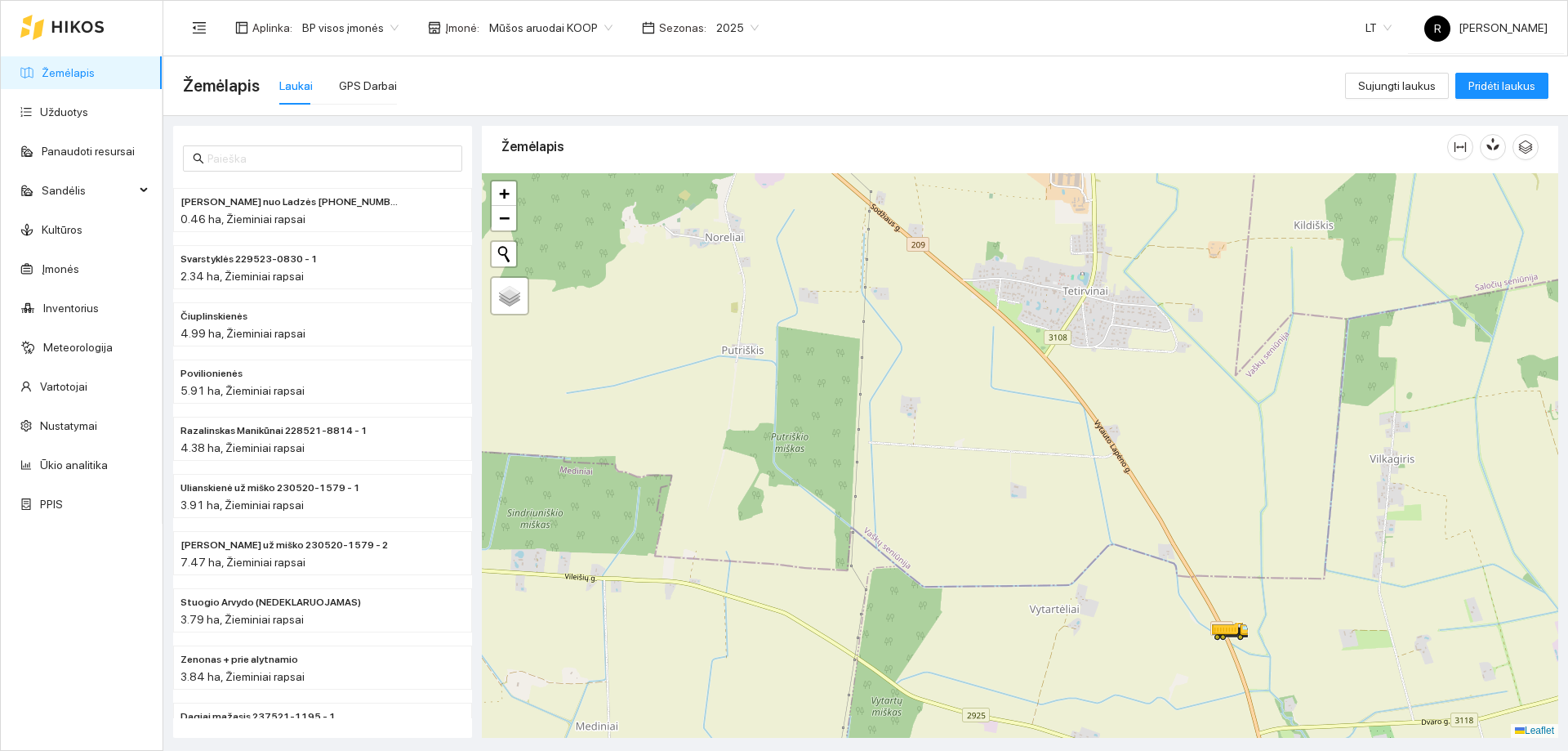
drag, startPoint x: 1113, startPoint y: 639, endPoint x: 1082, endPoint y: 556, distance: 88.6
click at [1082, 559] on div at bounding box center [1019, 456] width 1076 height 565
